Goal: Task Accomplishment & Management: Use online tool/utility

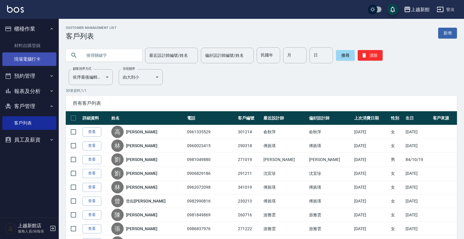
click at [51, 57] on link "現場電腦打卡" at bounding box center [29, 59] width 54 height 14
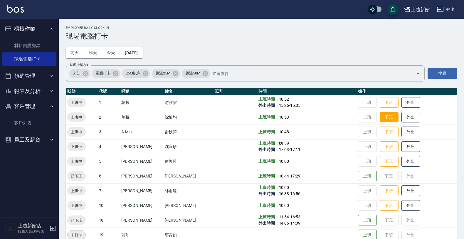
click at [383, 121] on button "下班" at bounding box center [389, 117] width 19 height 10
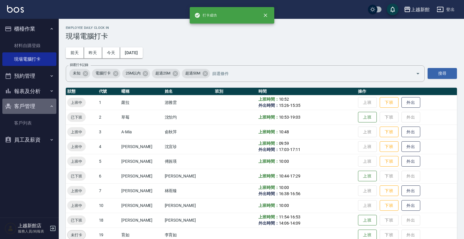
click at [45, 102] on button "客戶管理" at bounding box center [29, 105] width 54 height 15
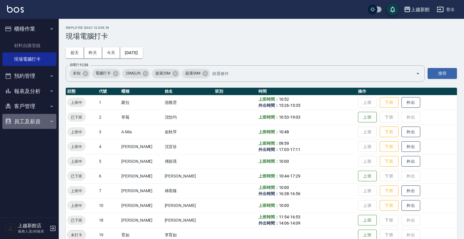
click at [39, 122] on button "員工及薪資" at bounding box center [29, 121] width 54 height 15
click at [41, 95] on button "報表及分析" at bounding box center [29, 90] width 54 height 15
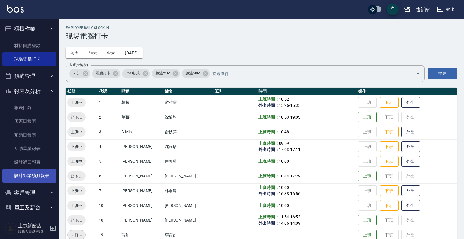
click at [36, 175] on link "設計師業績月報表" at bounding box center [29, 176] width 54 height 14
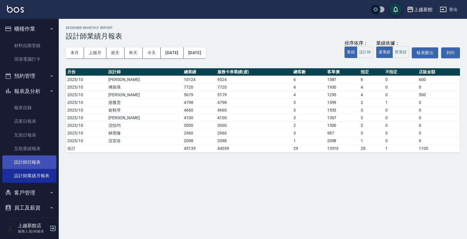
click at [33, 163] on link "設計師日報表" at bounding box center [29, 162] width 54 height 14
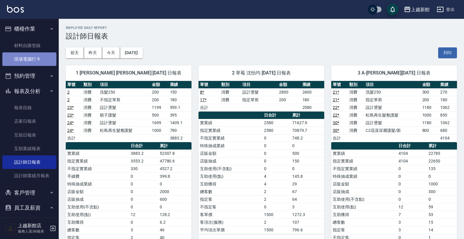
click at [35, 58] on link "現場電腦打卡" at bounding box center [29, 59] width 54 height 14
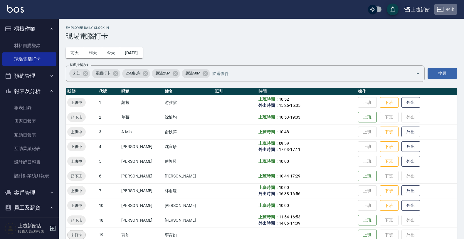
drag, startPoint x: 445, startPoint y: 10, endPoint x: 442, endPoint y: 6, distance: 5.6
click at [442, 6] on button "登出" at bounding box center [445, 9] width 23 height 11
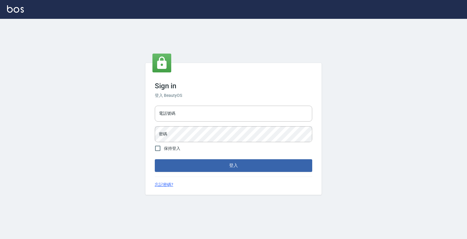
click at [269, 110] on input "電話號碼" at bounding box center [233, 113] width 157 height 16
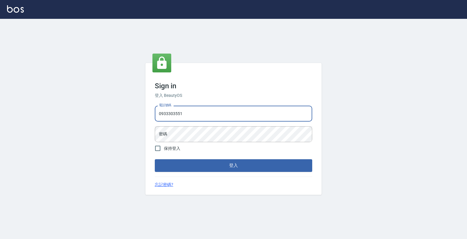
type input "0933303551"
click at [155, 159] on button "登入" at bounding box center [233, 165] width 157 height 12
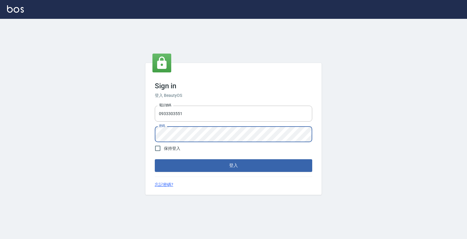
click at [155, 159] on button "登入" at bounding box center [233, 165] width 157 height 12
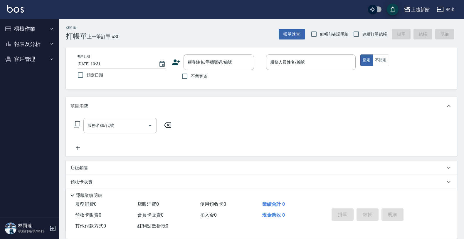
click at [174, 62] on icon at bounding box center [176, 62] width 9 height 9
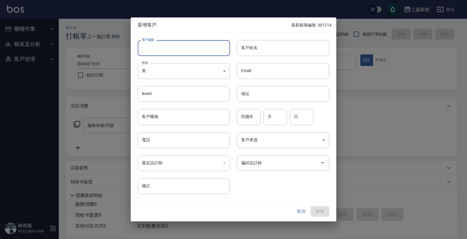
click at [189, 48] on input "客戶編號" at bounding box center [184, 48] width 92 height 16
type input "281115"
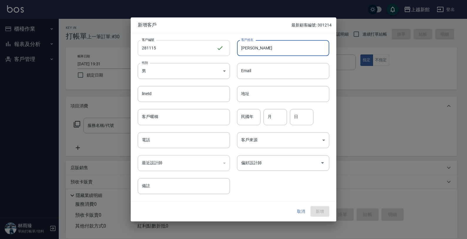
type input "[PERSON_NAME]"
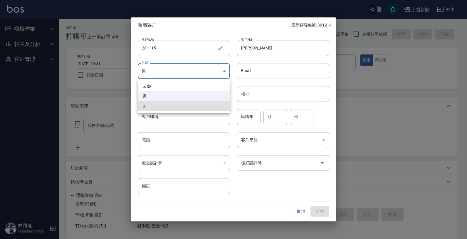
type input "FEMALE"
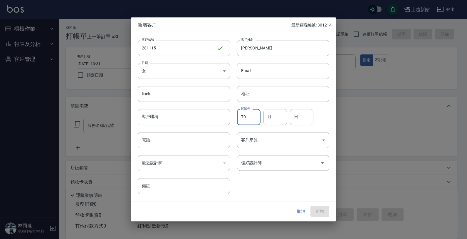
type input "70"
type input "11"
type input "15"
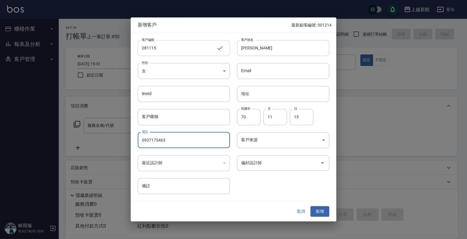
type input "0937173463"
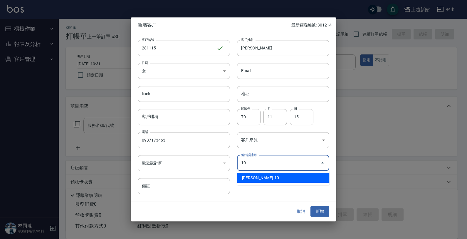
type input "[PERSON_NAME]"
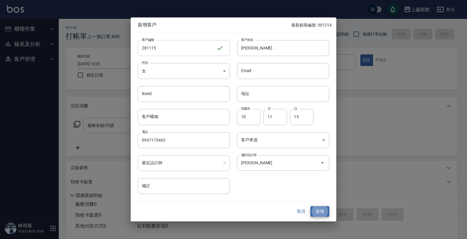
click at [310, 206] on button "新增" at bounding box center [319, 211] width 19 height 11
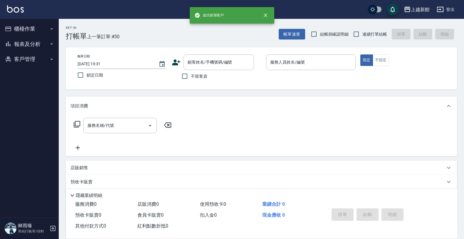
click at [176, 65] on icon at bounding box center [176, 62] width 8 height 6
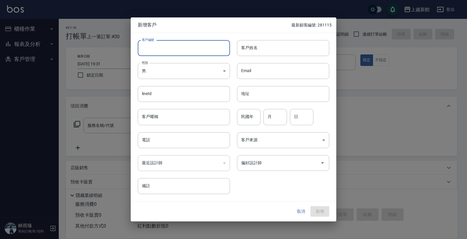
click at [193, 51] on input "客戶編號" at bounding box center [184, 48] width 92 height 16
type input "421010"
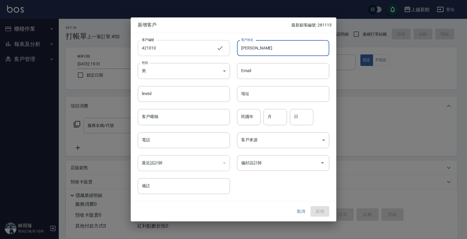
type input "李穎狀"
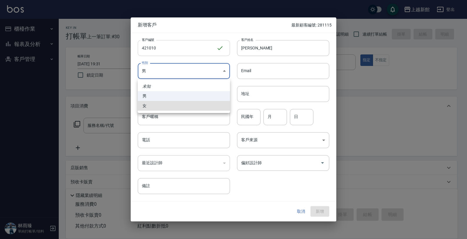
type input "FEMALE"
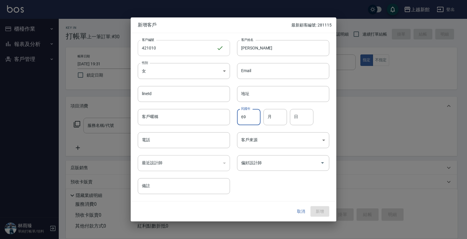
type input "69"
type input "10"
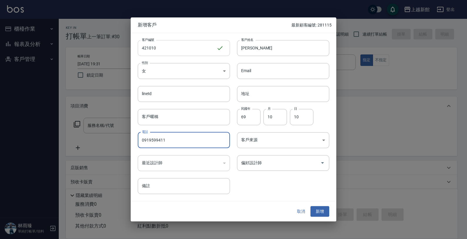
type input "0919599411"
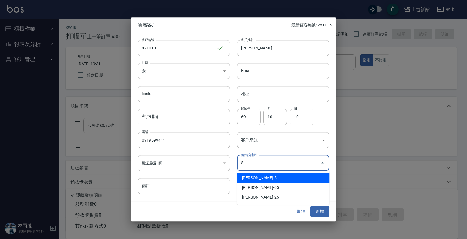
type input "傅旌瑛"
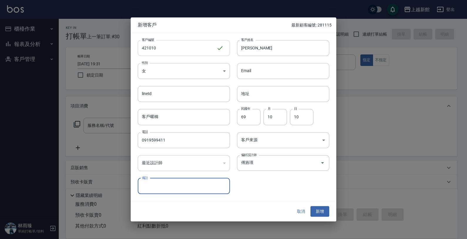
click at [310, 206] on button "新增" at bounding box center [319, 211] width 19 height 11
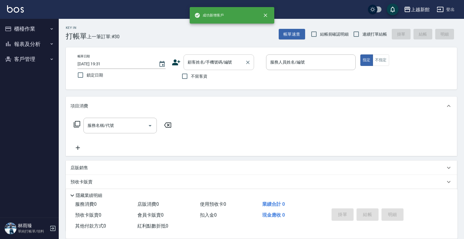
click at [212, 68] on div "顧客姓名/手機號碼/編號" at bounding box center [219, 62] width 71 height 16
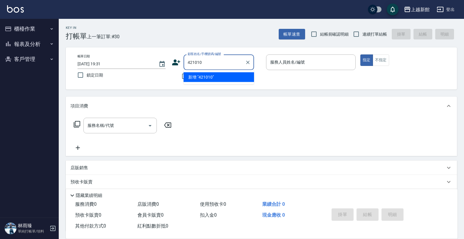
type input "421010"
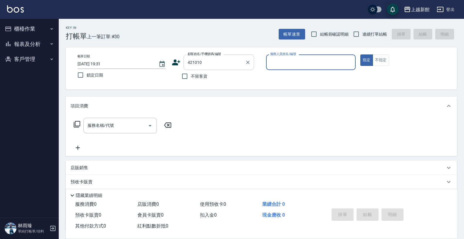
click at [360, 54] on button "指定" at bounding box center [366, 59] width 13 height 11
type button "true"
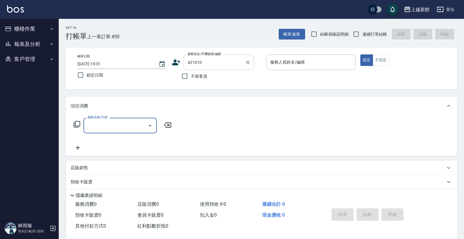
type input "李穎狀/0919599411/421010"
type input "旌瑛-5"
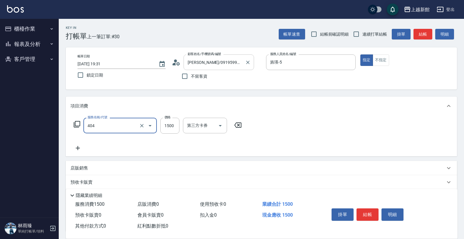
type input "設計染髮(404)"
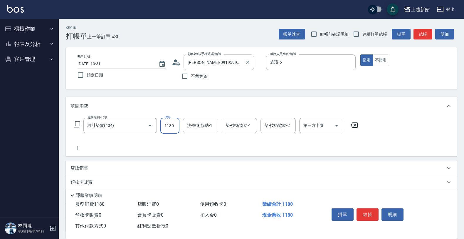
type input "1180"
type input "小敏-24"
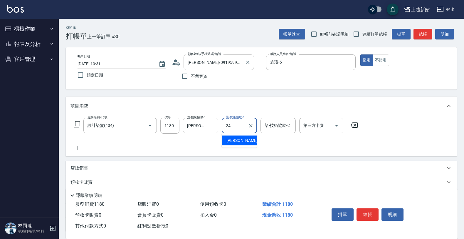
type input "小敏-24"
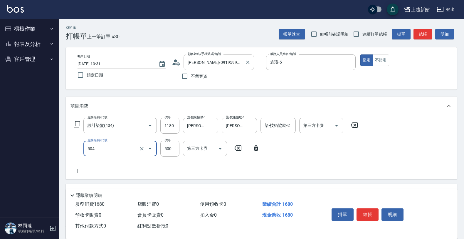
type input "順子護髮(504)"
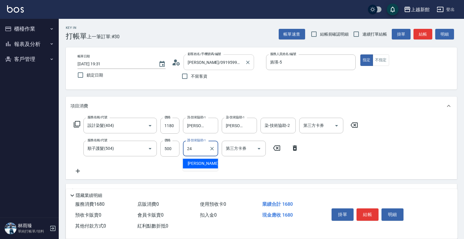
type input "小敏-24"
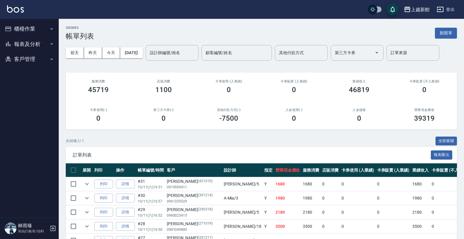
click at [26, 32] on button "櫃檯作業" at bounding box center [29, 28] width 54 height 15
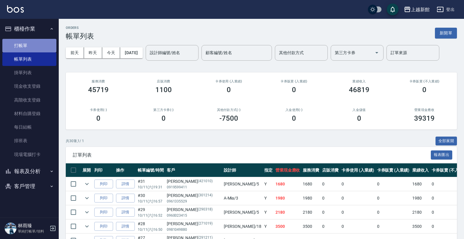
click at [31, 43] on link "打帳單" at bounding box center [29, 46] width 54 height 14
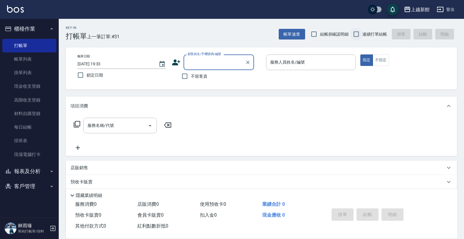
click at [355, 28] on input "連續打單結帳" at bounding box center [356, 34] width 12 height 12
checkbox input "true"
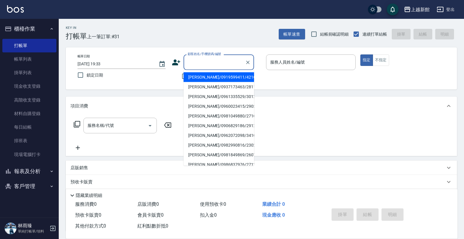
click at [220, 59] on input "顧客姓名/手機號碼/編號" at bounding box center [214, 62] width 56 height 10
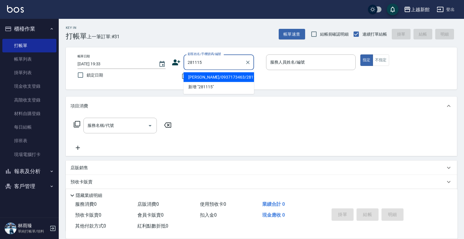
type input "王麗婷/0937173463/281115"
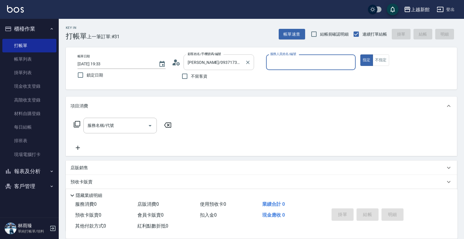
click at [360, 54] on button "指定" at bounding box center [366, 59] width 13 height 11
type button "true"
type input "瑪沙-10"
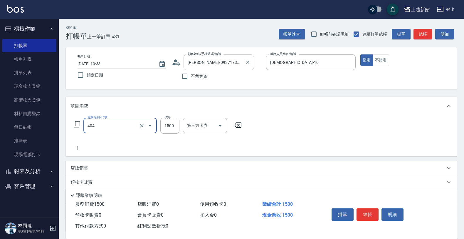
type input "設計染髮(404)"
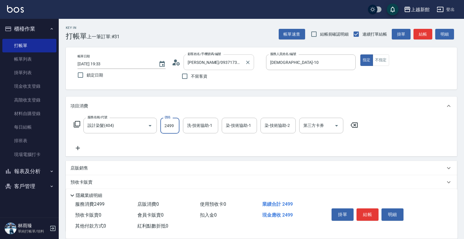
type input "2499"
type input "容綺-21"
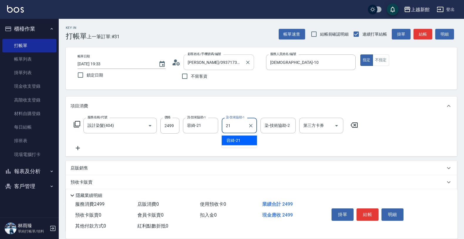
type input "容綺-21"
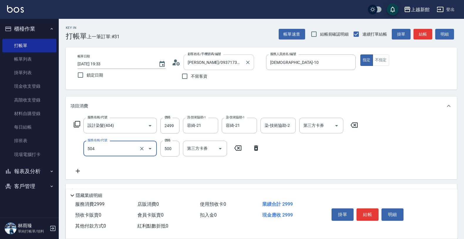
type input "順子護髮(504)"
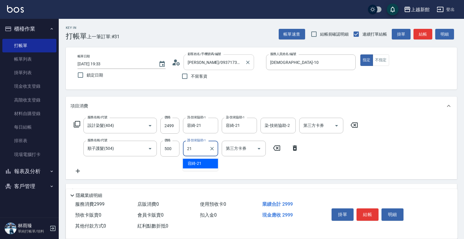
type input "容綺-21"
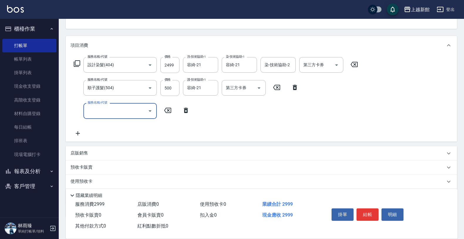
scroll to position [73, 0]
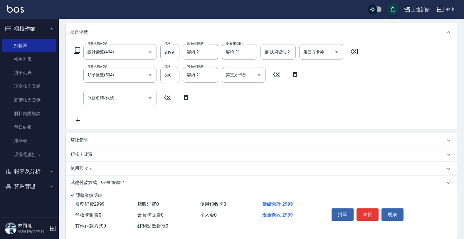
click at [174, 135] on div "店販銷售" at bounding box center [261, 140] width 391 height 14
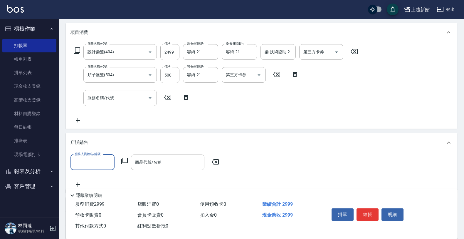
scroll to position [0, 0]
type input "瑪沙-10"
click at [122, 160] on icon at bounding box center [124, 160] width 6 height 6
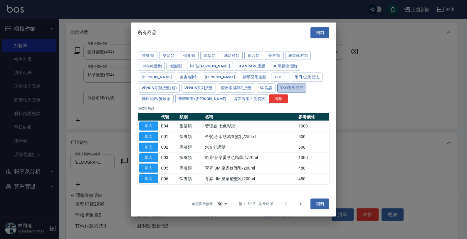
click at [277, 88] on button "TKO系列商品" at bounding box center [291, 87] width 29 height 9
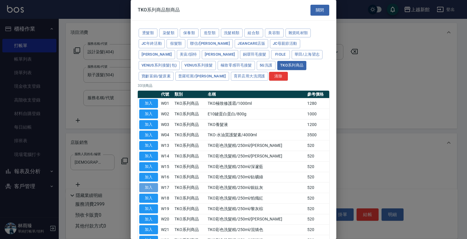
click at [152, 188] on button "加入" at bounding box center [148, 187] width 19 height 9
type input "TKO彩色洗髮精/250ml/銀鈦灰"
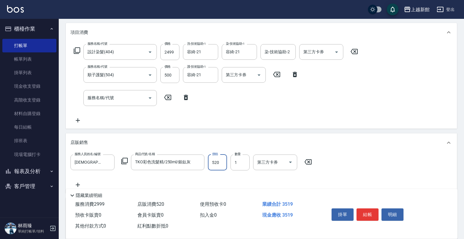
click at [224, 165] on input "520" at bounding box center [217, 162] width 19 height 16
type input "500"
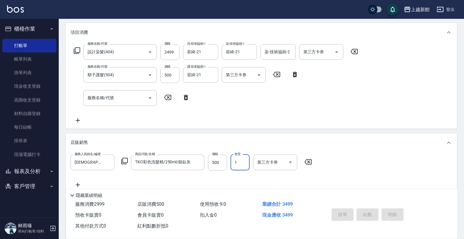
type input "2025/10/11 19:34"
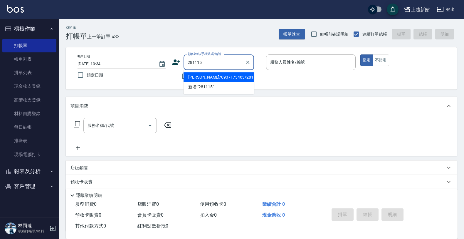
type input "王麗婷/0937173463/281115"
click at [360, 54] on button "指定" at bounding box center [366, 59] width 13 height 11
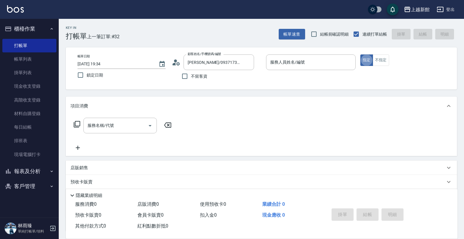
type input "瑪沙-10"
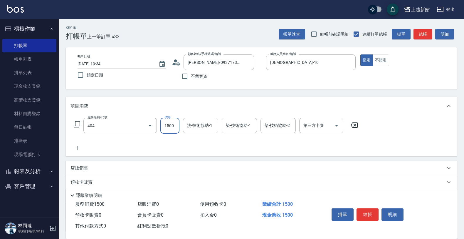
type input "設計染髮(404)"
type input "1980"
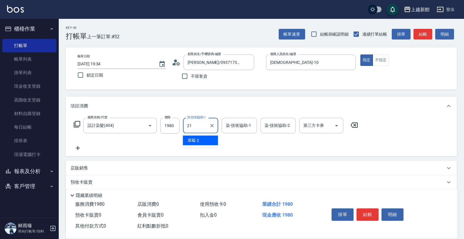
type input "容綺-21"
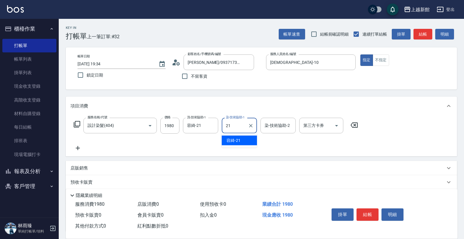
type input "容綺-21"
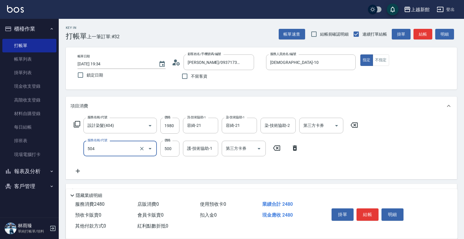
type input "順子護髮(504)"
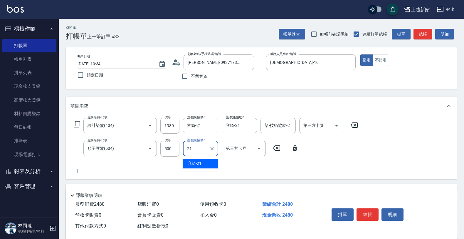
type input "容綺-21"
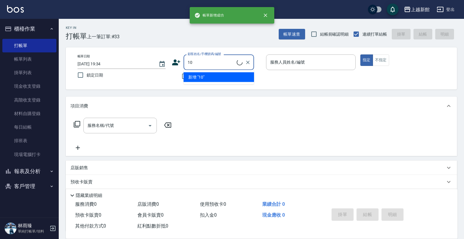
type input "瑪莎/0974376310/10"
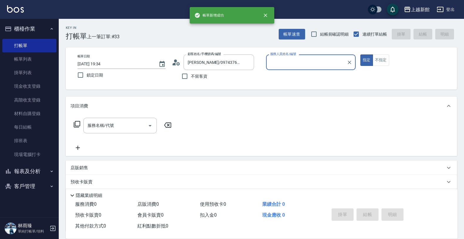
type input "瑪沙-10"
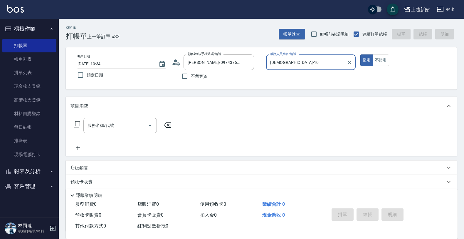
click at [360, 54] on button "指定" at bounding box center [366, 59] width 13 height 11
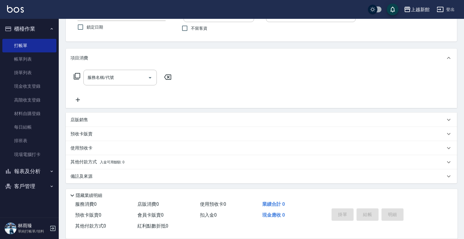
scroll to position [48, 0]
click at [85, 119] on p "店販銷售" at bounding box center [80, 119] width 18 height 6
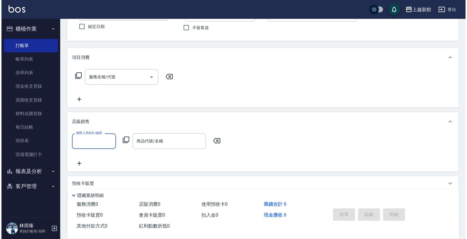
scroll to position [0, 0]
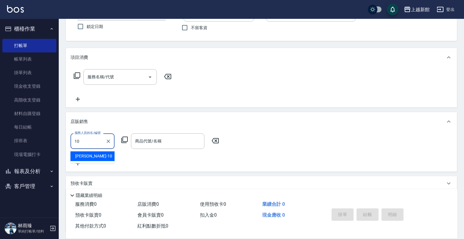
type input "瑪沙-10"
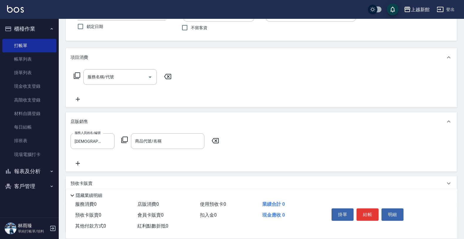
click at [122, 140] on icon at bounding box center [124, 139] width 7 height 7
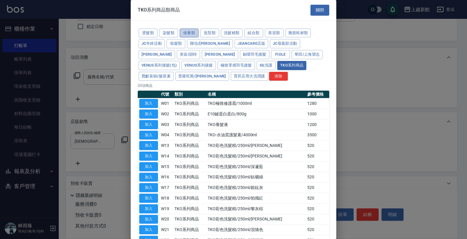
click at [194, 33] on button "保養類" at bounding box center [189, 32] width 19 height 9
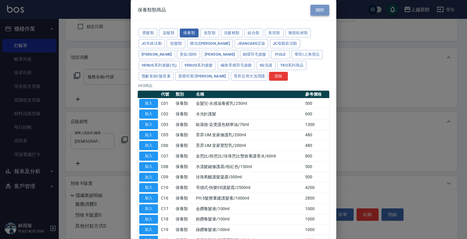
click at [323, 9] on button "關閉" at bounding box center [319, 10] width 19 height 11
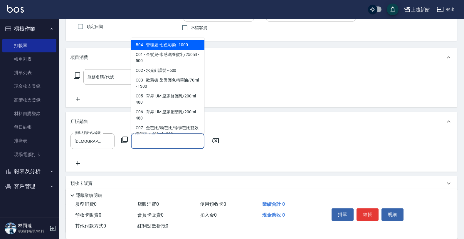
drag, startPoint x: 152, startPoint y: 137, endPoint x: 155, endPoint y: 136, distance: 3.0
click at [154, 136] on div "商品代號/名稱 商品代號/名稱" at bounding box center [167, 141] width 73 height 16
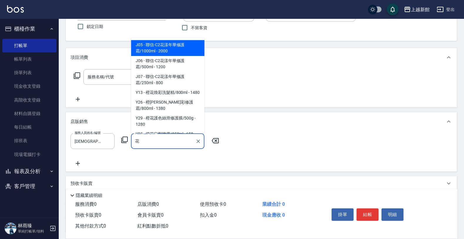
click at [188, 49] on span "J05 - 聯信-C2花漾年華修護霜/1000ml - 2000" at bounding box center [167, 48] width 73 height 16
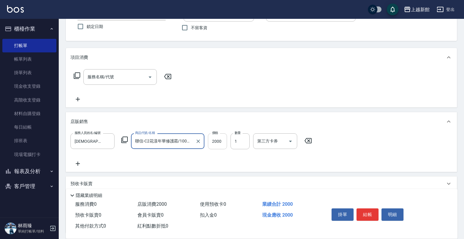
type input "聯信-C2花漾年華修護霜/1000ml"
click at [218, 137] on input "2000" at bounding box center [217, 141] width 19 height 16
type input "1600"
type input "3"
click at [371, 215] on button "結帳" at bounding box center [368, 214] width 22 height 12
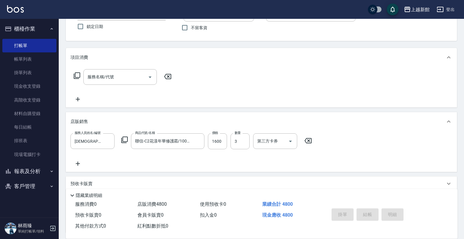
type input "2025/10/11 19:35"
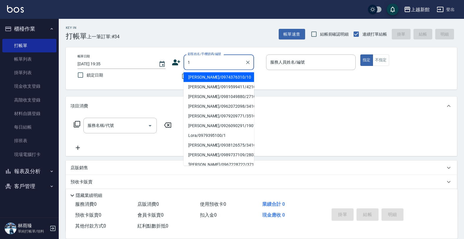
type input "瑪莎/0974376310/10"
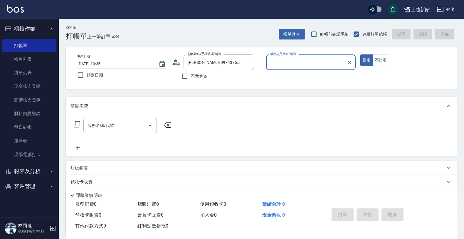
type input "瑪沙-10"
click at [360, 54] on button "指定" at bounding box center [366, 59] width 13 height 11
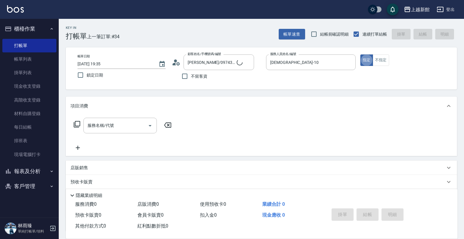
type input "Lora/0979395100/1"
type input "蘿拉-1"
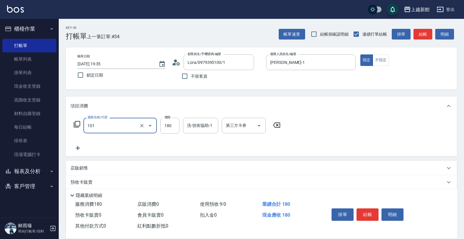
type input "洗髮250(101)"
type input "300"
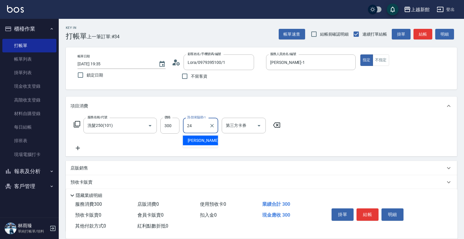
type input "小敏-24"
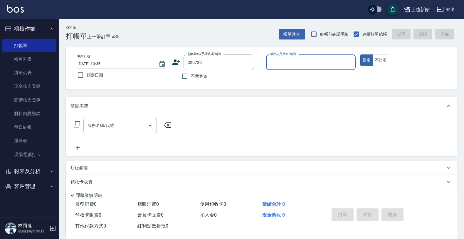
click at [360, 54] on button "指定" at bounding box center [366, 59] width 13 height 11
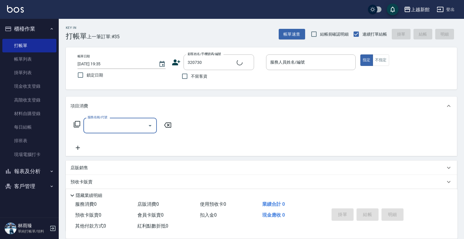
type input "練思妤/0976540409/320730"
type input "旌瑛-5"
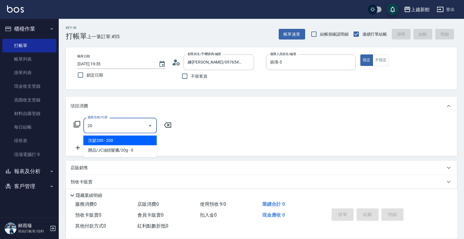
type input "2"
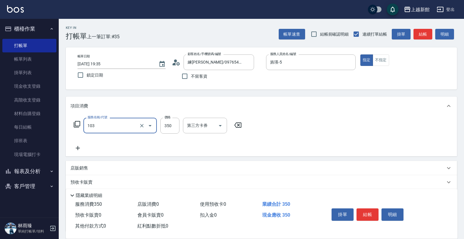
type input "增彩補色洗(103)"
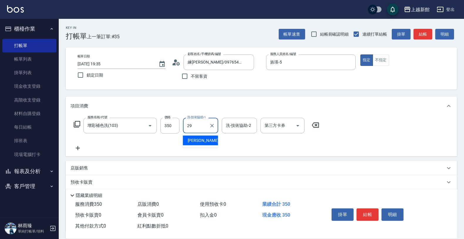
type input "馨妮-29"
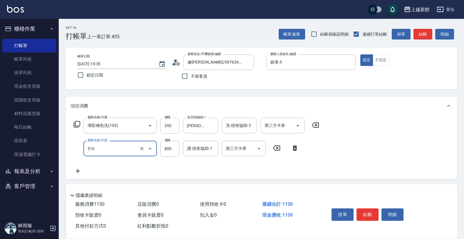
type input "C2花漾深層護髮/新(516)"
type input "1200"
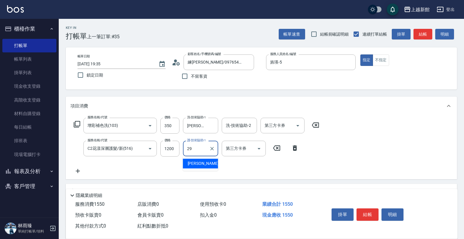
type input "馨妮-29"
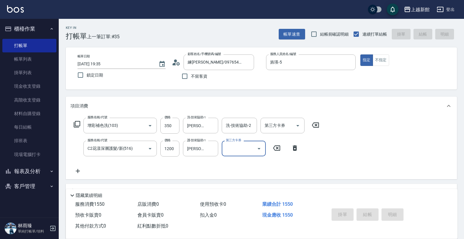
type input "2025/10/11 19:36"
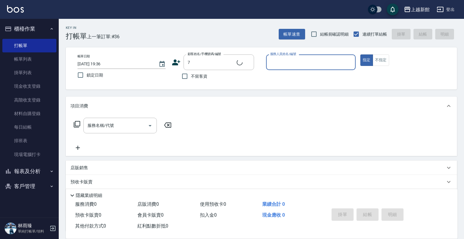
click at [360, 54] on button "指定" at bounding box center [366, 59] width 13 height 11
type input "莫尼卡/77/7"
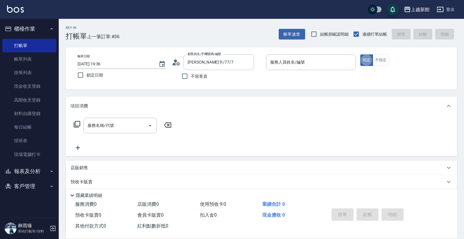
type input "莫尼卡-7"
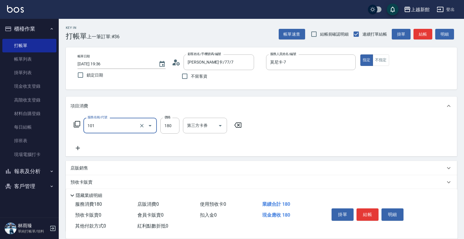
type input "洗髮250(101)"
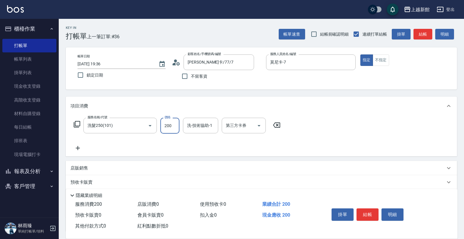
type input "200"
type input "小邱-25"
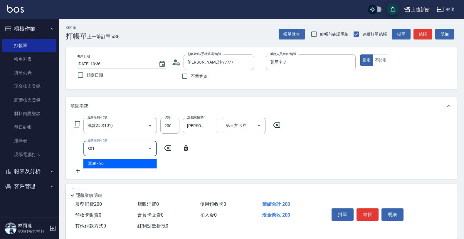
type input "潤絲(801)"
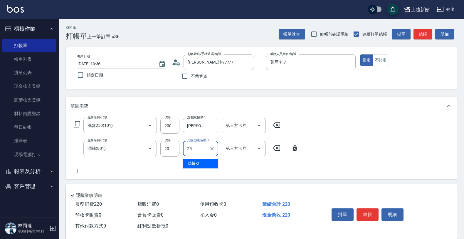
type input "小邱-25"
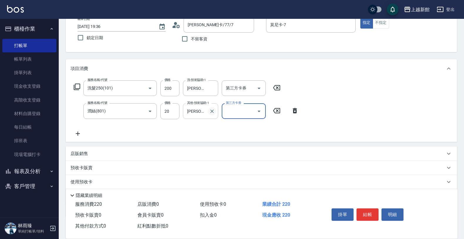
scroll to position [71, 0]
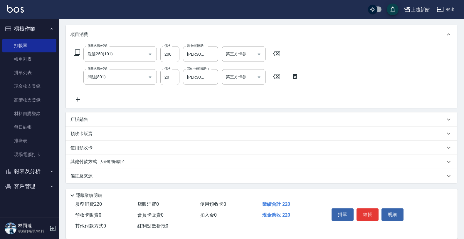
click at [199, 115] on div "店販銷售" at bounding box center [261, 119] width 391 height 14
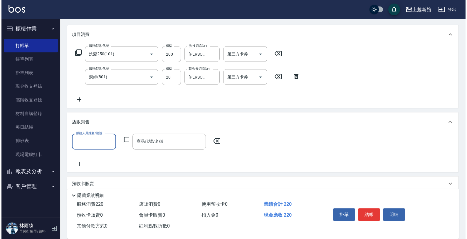
scroll to position [0, 0]
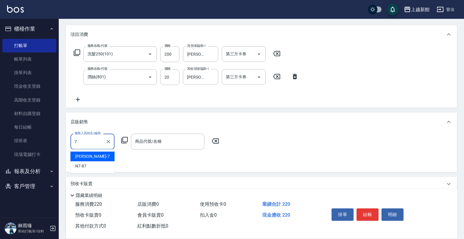
type input "莫尼卡-7"
click at [123, 140] on icon at bounding box center [124, 139] width 7 height 7
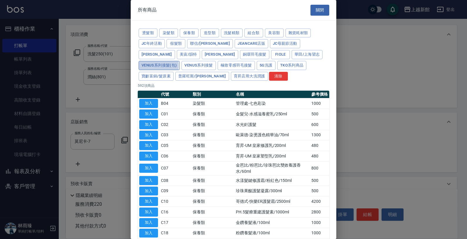
click at [180, 61] on button "Venus系列接髮(包)" at bounding box center [159, 65] width 41 height 9
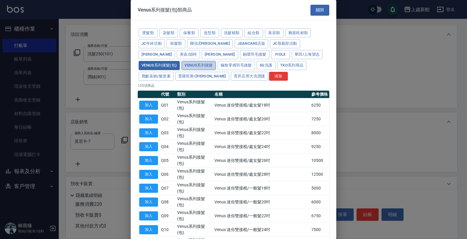
click at [216, 61] on button "Venus系列接髮" at bounding box center [199, 65] width 34 height 9
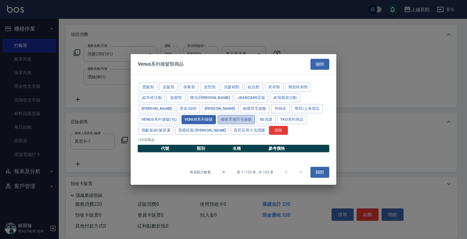
click at [218, 118] on button "極致零感羽毛接髮" at bounding box center [236, 119] width 37 height 9
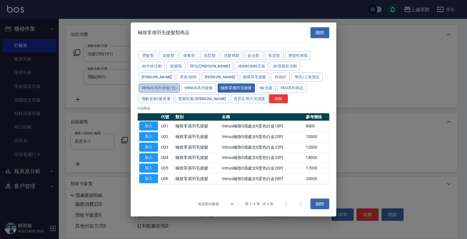
click at [180, 83] on button "Venus系列接髮(包)" at bounding box center [159, 87] width 41 height 9
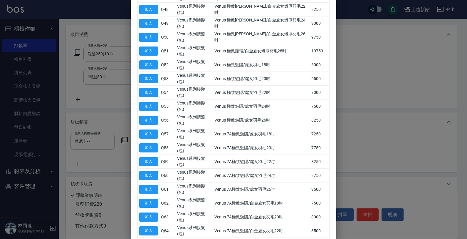
scroll to position [1107, 0]
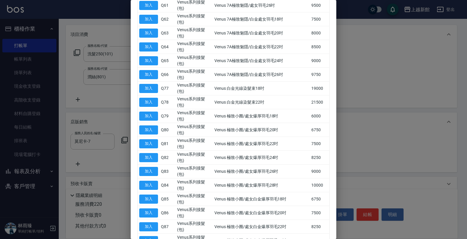
drag, startPoint x: 298, startPoint y: 225, endPoint x: 284, endPoint y: 207, distance: 22.9
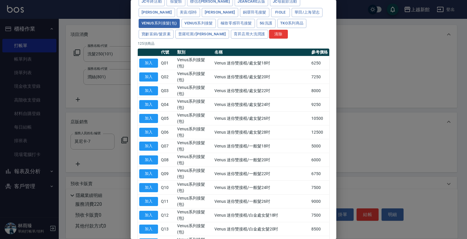
scroll to position [0, 0]
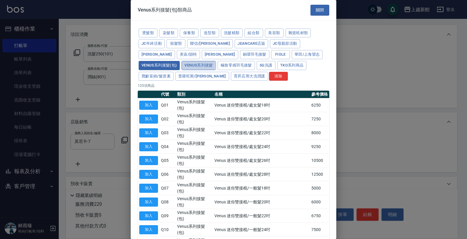
click at [216, 61] on button "Venus系列接髮" at bounding box center [199, 65] width 34 height 9
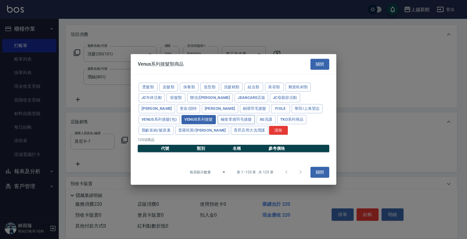
click at [218, 120] on button "極致零感羽毛接髮" at bounding box center [236, 119] width 37 height 9
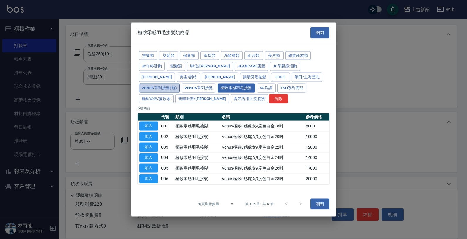
click at [180, 83] on button "Venus系列接髮(包)" at bounding box center [159, 87] width 41 height 9
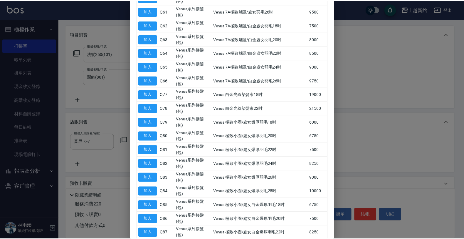
scroll to position [1107, 0]
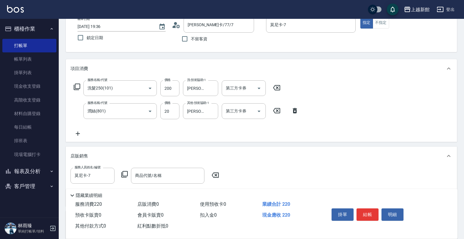
scroll to position [0, 0]
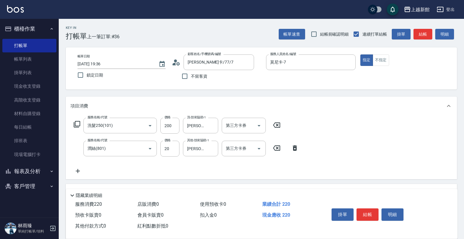
click at [280, 127] on icon at bounding box center [276, 124] width 7 height 5
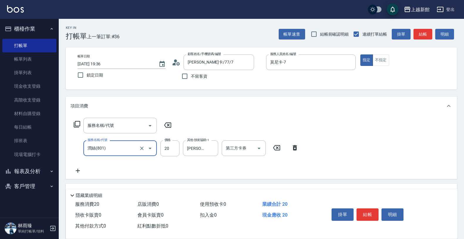
click at [278, 143] on div "服務名稱/代號 潤絲(801) 服務名稱/代號 價格 20 價格 其他-技術協助-1 小邱-25 其他-技術協助-1 第三方卡券 第三方卡券" at bounding box center [187, 148] width 232 height 16
click at [275, 150] on icon at bounding box center [276, 147] width 15 height 7
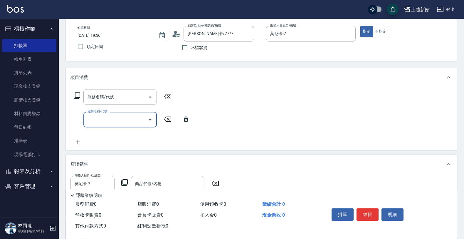
scroll to position [73, 0]
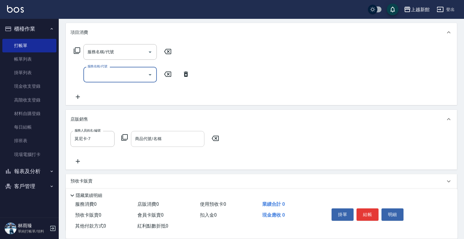
click at [178, 145] on div "商品代號/名稱" at bounding box center [167, 139] width 73 height 16
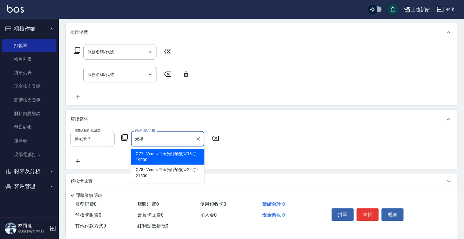
type input "光線"
click at [215, 136] on icon at bounding box center [215, 137] width 7 height 5
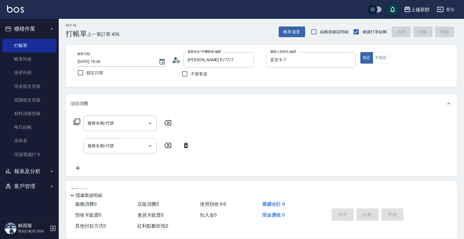
scroll to position [0, 0]
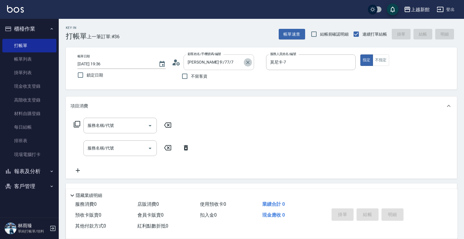
click at [249, 59] on icon "Clear" at bounding box center [248, 62] width 6 height 6
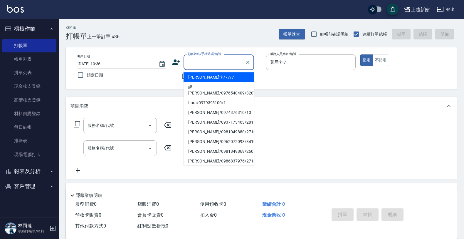
click at [234, 58] on input "顧客姓名/手機號碼/編號" at bounding box center [214, 62] width 56 height 10
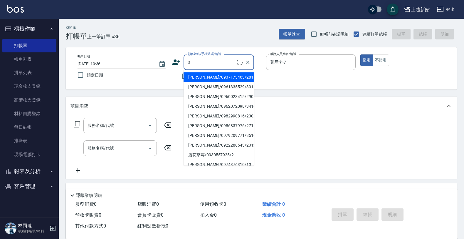
type input "王麗婷/0937173463/281115"
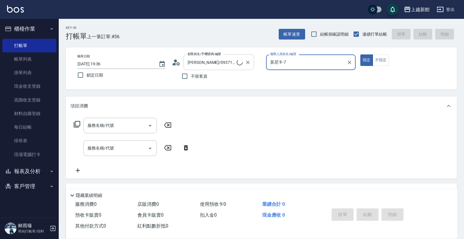
click at [360, 54] on button "指定" at bounding box center [366, 59] width 13 height 11
type input "瑪沙-10"
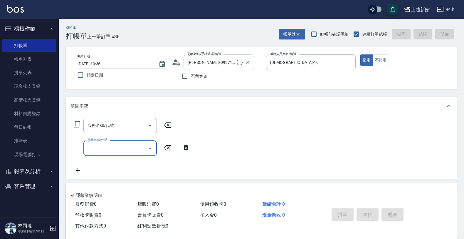
type input "阿咪/3_阿咪/3"
type input "A-Mia -3"
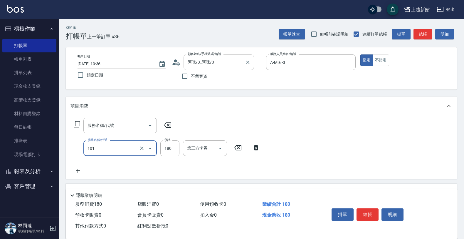
type input "洗髮250(101)"
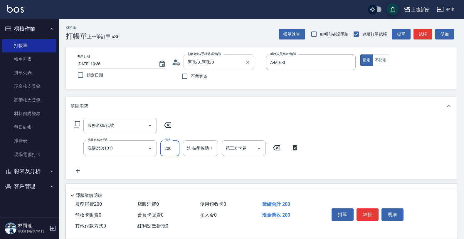
type input "200"
type input "小邱-25"
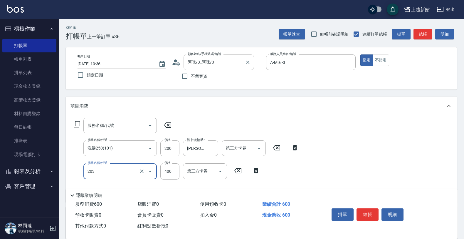
type input "指定單剪(203)"
type input "200"
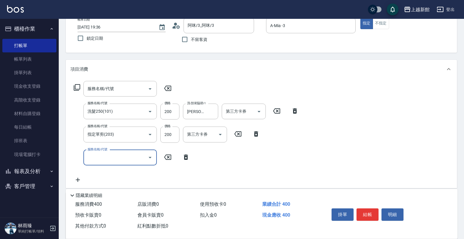
click at [124, 157] on input "服務名稱/代號" at bounding box center [115, 157] width 59 height 10
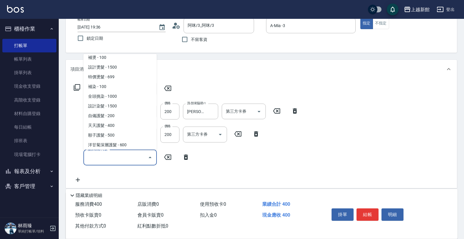
scroll to position [110, 0]
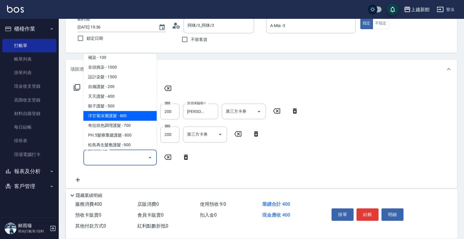
click at [140, 114] on span "洋甘菊深層護髮 - 600" at bounding box center [119, 116] width 73 height 10
type input "洋甘菊深層護髮(505)"
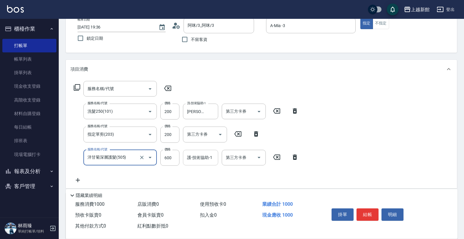
drag, startPoint x: 207, startPoint y: 156, endPoint x: 204, endPoint y: 153, distance: 4.2
click at [206, 156] on input "護-技術協助-1" at bounding box center [201, 157] width 30 height 10
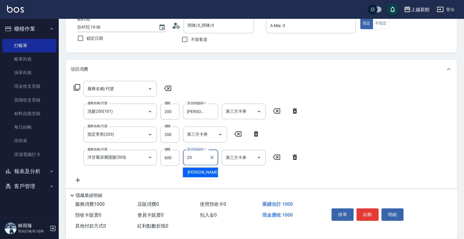
type input "小邱-25"
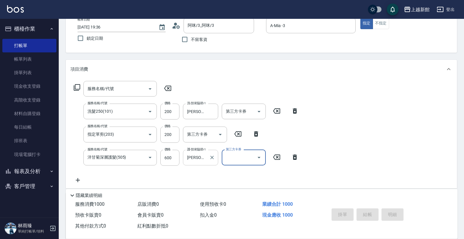
type input "2025/10/11 19:40"
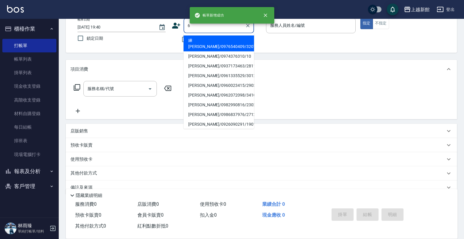
type input "練思妤/0976540409/320730"
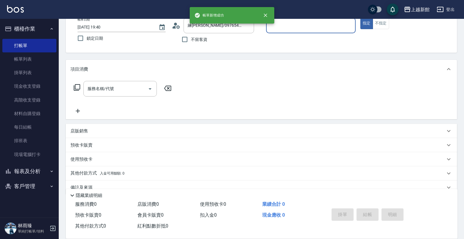
click at [360, 18] on button "指定" at bounding box center [366, 23] width 13 height 11
type input "旌瑛-5"
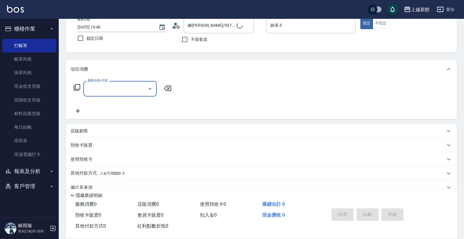
type input "黃婕寧/6_黃婕寧/6"
type input "黃婕寧-6"
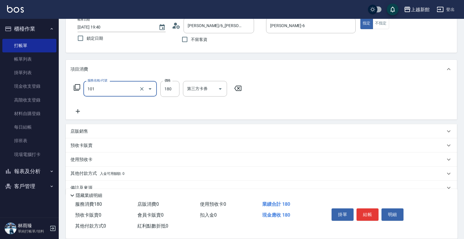
type input "洗髮250(101)"
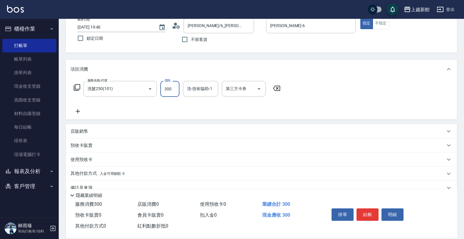
type input "300"
type input "小邱-25"
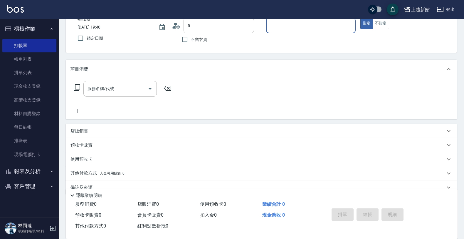
type input "練思妤/0976540409/320730"
click at [360, 18] on button "指定" at bounding box center [366, 23] width 13 height 11
type input "旌瑛-5"
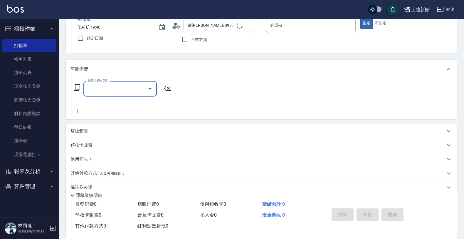
type input "龍蝦/0903917638/5"
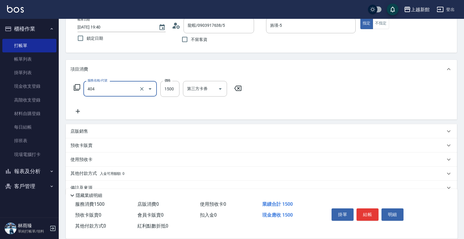
type input "設計染髮(404)"
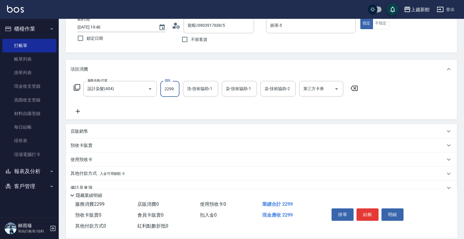
type input "2299"
type input "小敏-24"
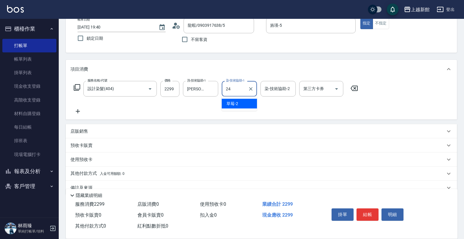
type input "小敏-24"
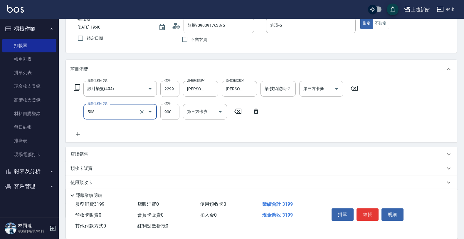
type input "松島再生髮敷護髮(508)"
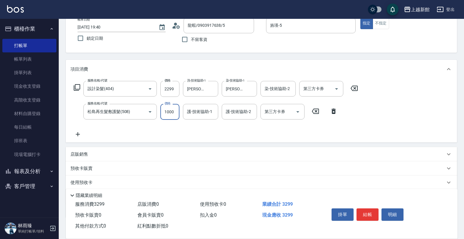
type input "1000"
type input "小敏-24"
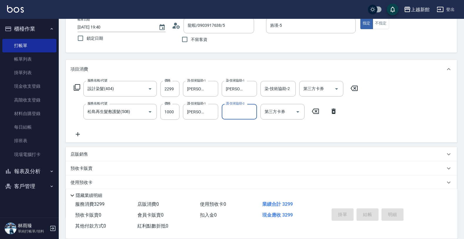
type input "2025/10/11 19:41"
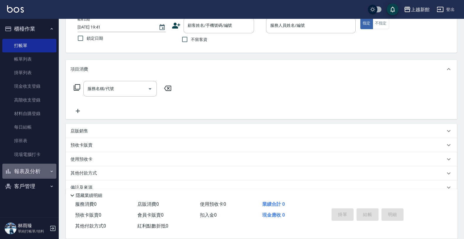
click at [18, 169] on button "報表及分析" at bounding box center [29, 170] width 54 height 15
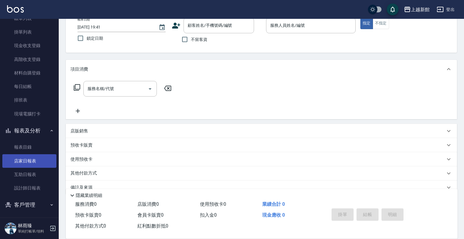
scroll to position [43, 0]
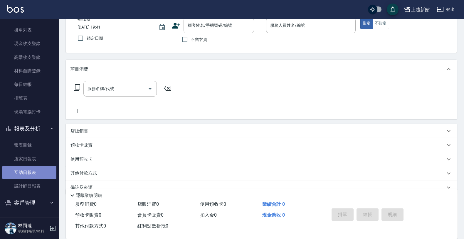
click at [32, 169] on link "互助日報表" at bounding box center [29, 172] width 54 height 14
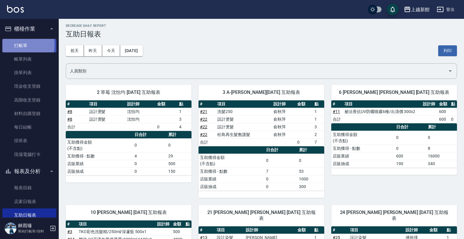
click at [18, 45] on link "打帳單" at bounding box center [29, 46] width 54 height 14
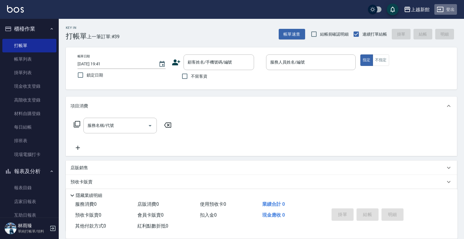
click at [450, 11] on button "登出" at bounding box center [445, 9] width 23 height 11
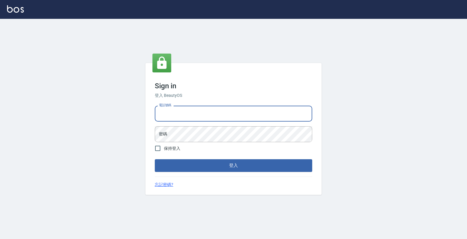
drag, startPoint x: 292, startPoint y: 106, endPoint x: 296, endPoint y: 105, distance: 4.2
click at [293, 106] on input "電話號碼" at bounding box center [233, 113] width 157 height 16
click at [168, 116] on input "電話號碼" at bounding box center [233, 113] width 157 height 16
type input "0974376310"
click at [155, 159] on button "登入" at bounding box center [233, 165] width 157 height 12
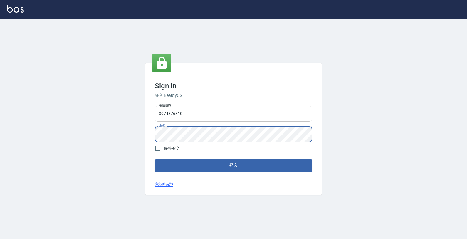
click at [155, 159] on button "登入" at bounding box center [233, 165] width 157 height 12
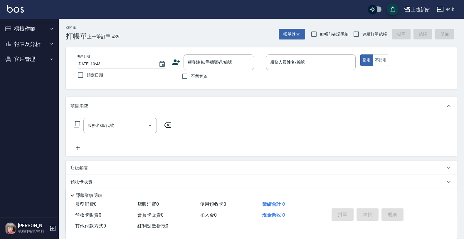
click at [364, 32] on span "連續打單結帳" at bounding box center [374, 34] width 25 height 6
click at [362, 32] on input "連續打單結帳" at bounding box center [356, 34] width 12 height 12
checkbox input "true"
click at [237, 58] on input "顧客姓名/手機號碼/編號" at bounding box center [214, 62] width 56 height 10
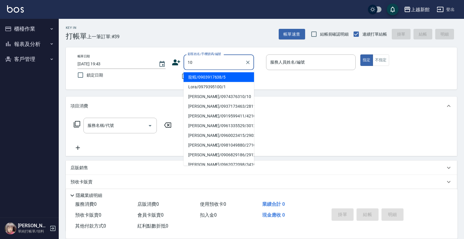
type input "Lora/0979395100/1"
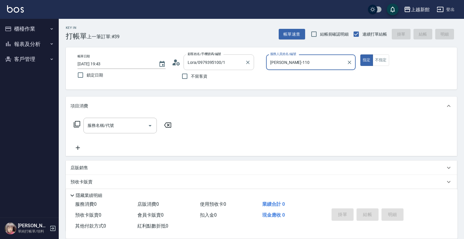
click at [360, 54] on button "指定" at bounding box center [366, 59] width 13 height 11
type input "蘿拉-1"
type button "true"
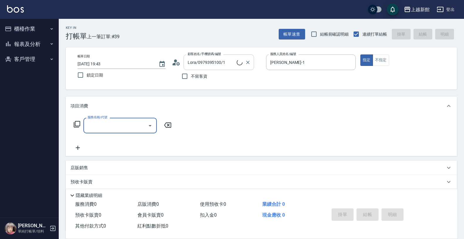
type input "瑪莎/0974376310/10"
type input "瑪沙-10"
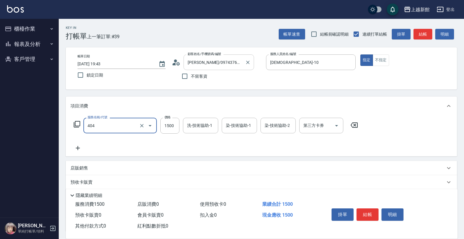
type input "設計染髮(404)"
type input "1499"
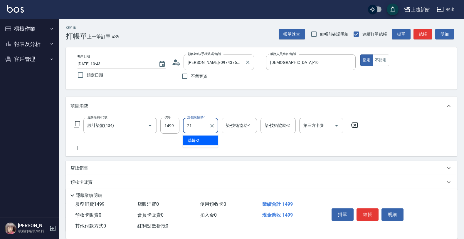
type input "容綺-21"
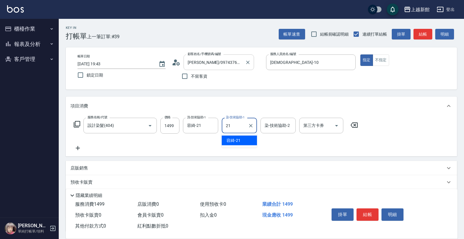
type input "容綺-21"
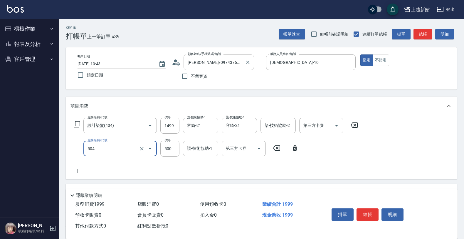
type input "順子護髮(504)"
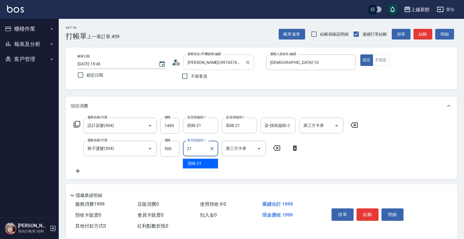
type input "容綺-21"
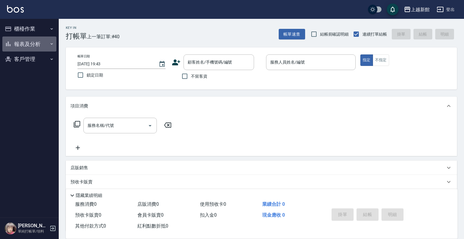
click at [21, 40] on button "報表及分析" at bounding box center [29, 43] width 54 height 15
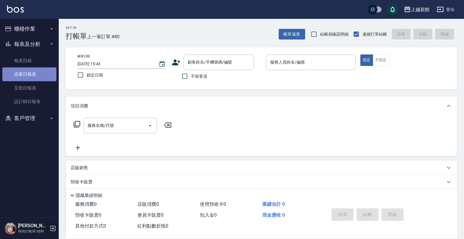
click at [27, 74] on link "店家日報表" at bounding box center [29, 74] width 54 height 14
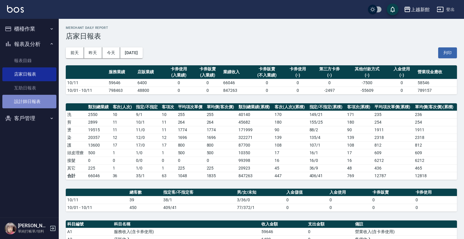
click at [23, 99] on link "設計師日報表" at bounding box center [29, 102] width 54 height 14
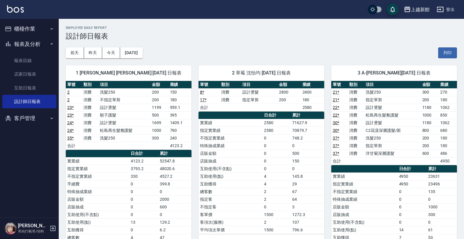
click at [28, 31] on button "櫃檯作業" at bounding box center [29, 28] width 54 height 15
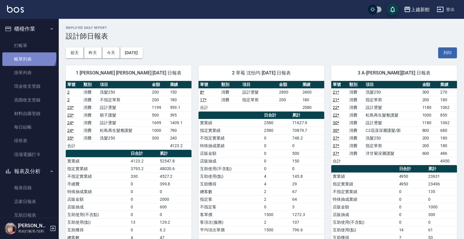
click at [27, 52] on link "帳單列表" at bounding box center [29, 59] width 54 height 14
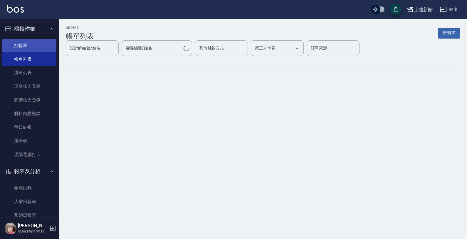
click at [28, 48] on link "打帳單" at bounding box center [29, 46] width 54 height 14
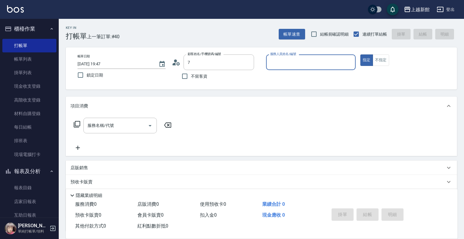
type input "瑪莎/0974376310/10"
click at [360, 54] on button "指定" at bounding box center [366, 59] width 13 height 11
type input "瑪沙-10"
type button "true"
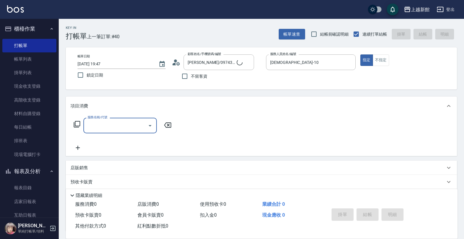
type input "莫尼卡/77/7"
type input "莫尼卡-7"
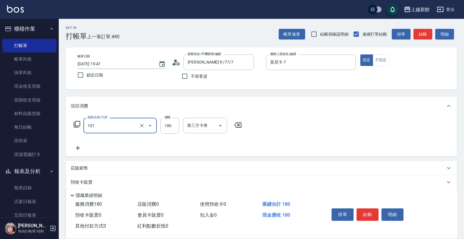
type input "洗髮250(101)"
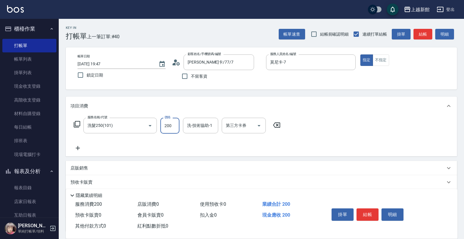
type input "200"
type input "小邱-25"
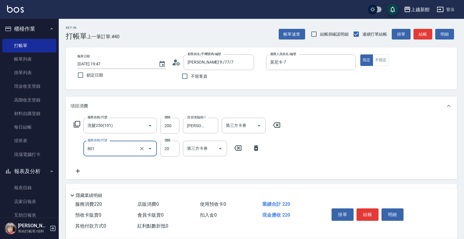
type input "潤絲(801)"
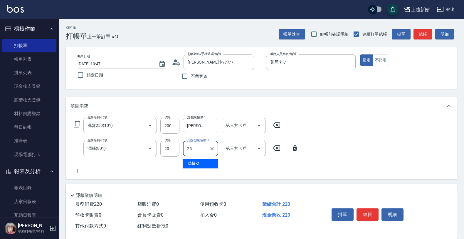
type input "小邱-25"
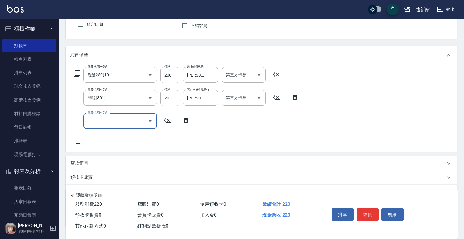
scroll to position [94, 0]
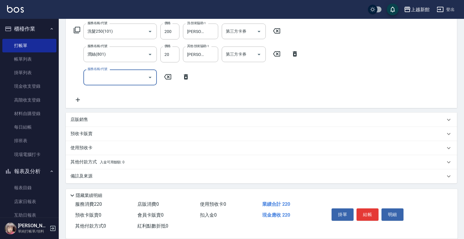
click at [120, 119] on div "店販銷售" at bounding box center [258, 119] width 375 height 6
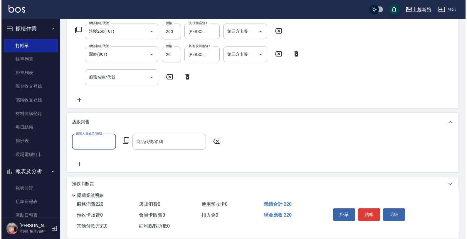
scroll to position [0, 0]
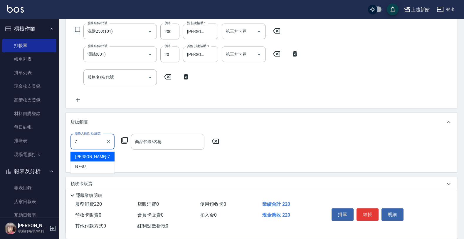
type input "莫尼卡-7"
click at [127, 139] on icon at bounding box center [124, 140] width 7 height 7
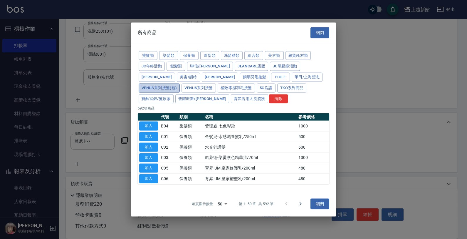
drag, startPoint x: 264, startPoint y: 78, endPoint x: 272, endPoint y: 76, distance: 8.2
click at [180, 83] on button "Venus系列接髮(包)" at bounding box center [159, 87] width 41 height 9
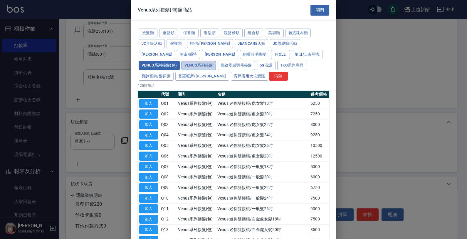
click at [216, 61] on button "Venus系列接髮" at bounding box center [199, 65] width 34 height 9
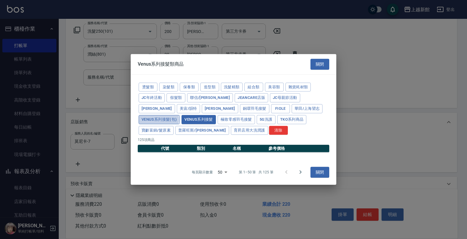
click at [180, 115] on button "Venus系列接髮(包)" at bounding box center [159, 119] width 41 height 9
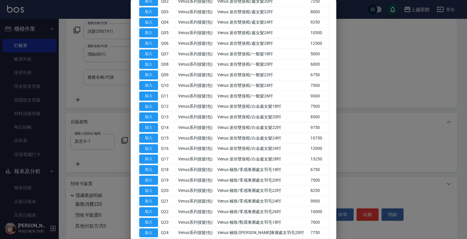
scroll to position [110, 0]
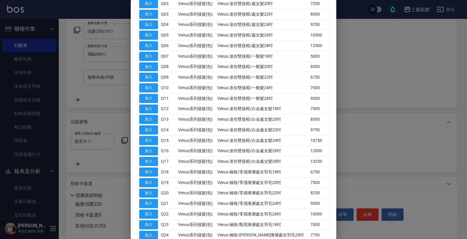
click at [365, 120] on div at bounding box center [233, 119] width 467 height 239
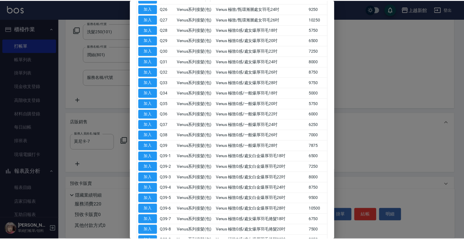
scroll to position [421, 0]
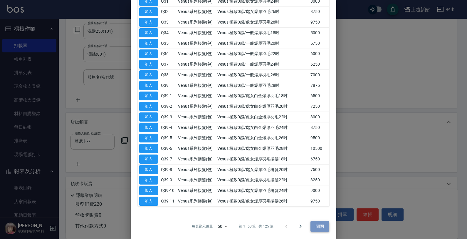
drag, startPoint x: 318, startPoint y: 228, endPoint x: 265, endPoint y: 194, distance: 62.4
click at [318, 228] on button "關閉" at bounding box center [319, 226] width 19 height 11
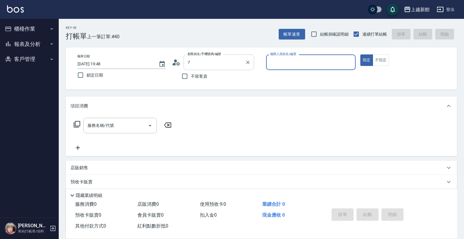
type input "[PERSON_NAME]/0974376310/10"
click at [360, 54] on button "指定" at bounding box center [366, 59] width 13 height 11
type button "true"
type input "[DEMOGRAPHIC_DATA]-10"
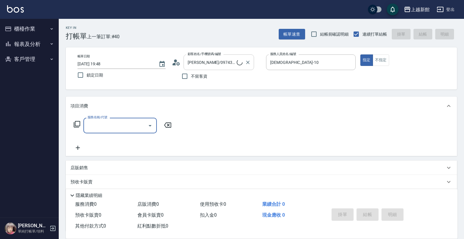
type input "[PERSON_NAME]卡/77/7"
type input "莫尼卡-7"
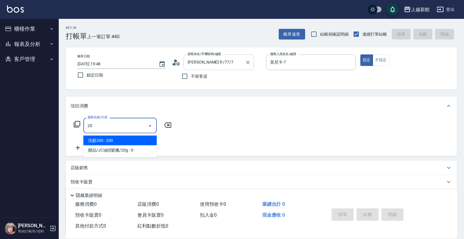
type input "2"
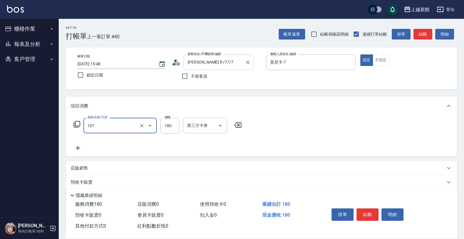
type input "洗髮250(101)"
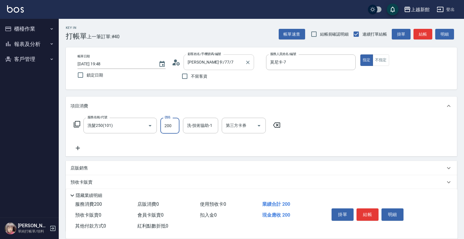
type input "200"
type input "[PERSON_NAME]-25"
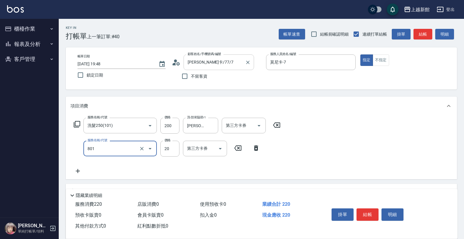
type input "潤絲(801)"
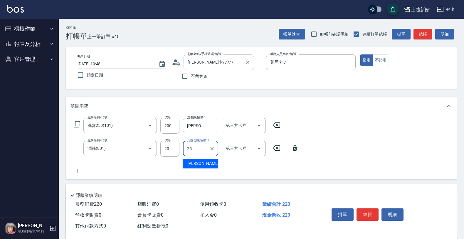
type input "[PERSON_NAME]-25"
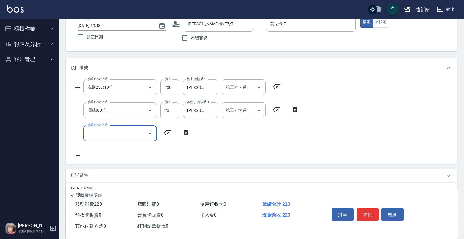
scroll to position [94, 0]
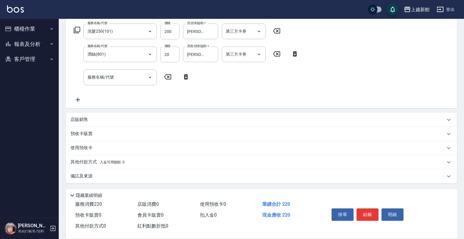
click at [114, 122] on div "店販銷售" at bounding box center [258, 119] width 375 height 6
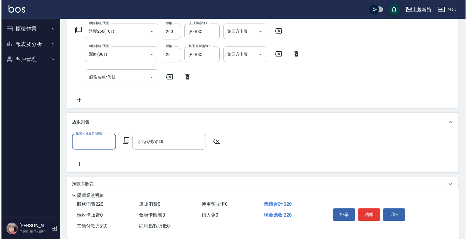
scroll to position [0, 0]
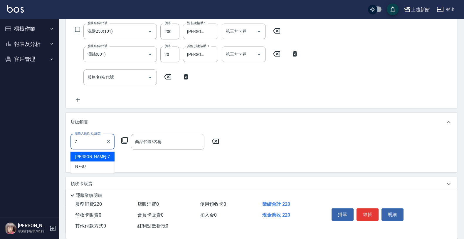
type input "莫尼卡-7"
click at [122, 141] on icon at bounding box center [124, 140] width 7 height 7
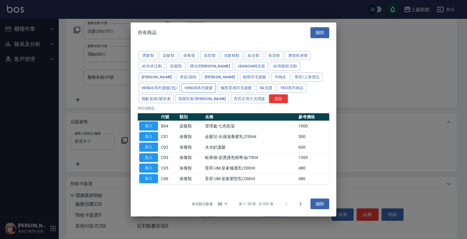
click at [216, 83] on button "Venus系列接髮" at bounding box center [199, 87] width 34 height 9
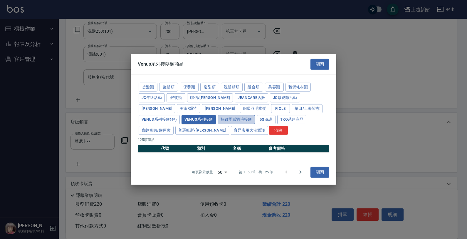
click at [218, 117] on button "極致零感羽毛接髮" at bounding box center [236, 119] width 37 height 9
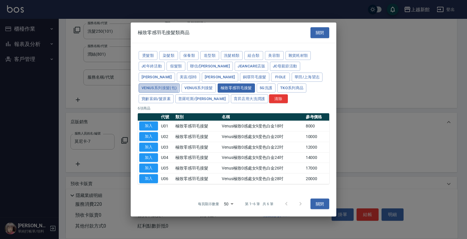
click at [180, 83] on button "Venus系列接髮(包)" at bounding box center [159, 87] width 41 height 9
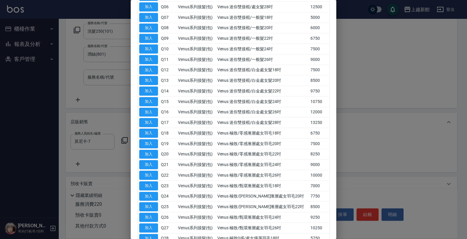
scroll to position [147, 0]
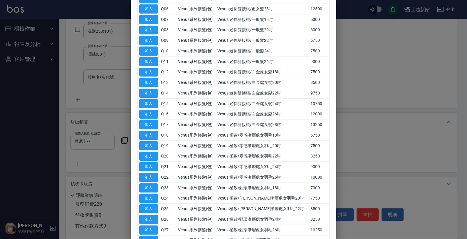
click at [353, 120] on div at bounding box center [233, 119] width 467 height 239
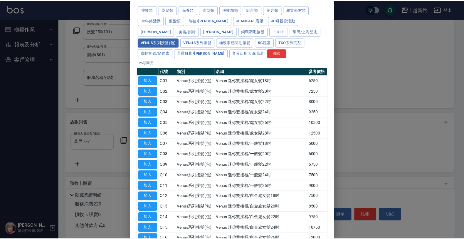
scroll to position [0, 0]
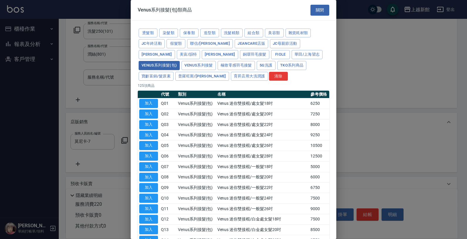
click at [320, 8] on button "關閉" at bounding box center [319, 10] width 19 height 11
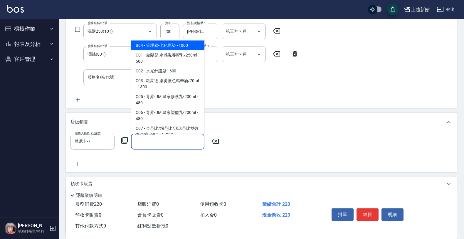
click at [152, 137] on div "商品代號/名稱 商品代號/名稱" at bounding box center [167, 142] width 73 height 16
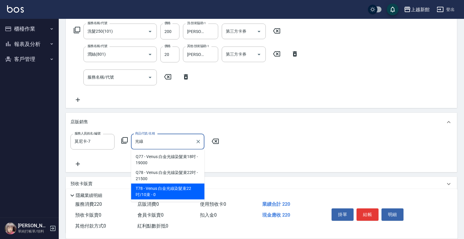
click at [172, 193] on span "T78 - Venus 白金光線染髮束22吋/10束 - 0" at bounding box center [167, 191] width 73 height 16
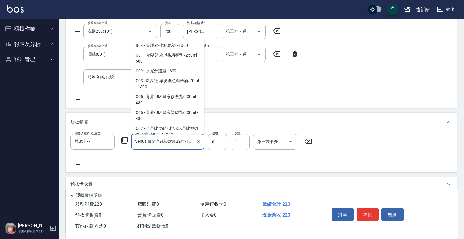
click at [177, 143] on input "Venus 白金光線染髮束22吋/10束" at bounding box center [163, 141] width 59 height 10
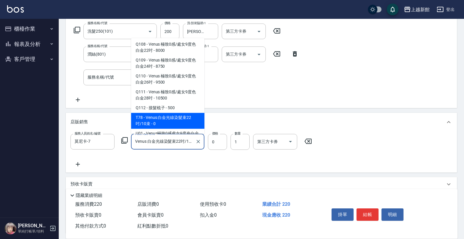
type input "Venus 白金光線染髮束22吋/10束"
click at [203, 171] on div "服務人員姓名/編號 莫尼卡-7 服務人員姓名/編號 商品代號/名稱 Venus 白金光線染髮束22吋/10束 商品代號/名稱 價格 0 價格 數量 1 數量 …" at bounding box center [261, 151] width 391 height 41
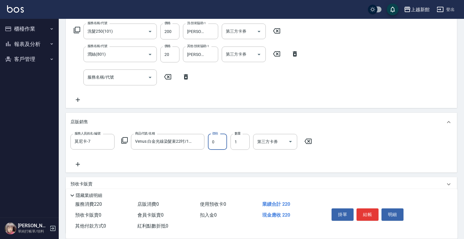
click at [214, 146] on input "0" at bounding box center [217, 142] width 19 height 16
click at [167, 142] on input "Venus 白金光線染髮束22吋/10束" at bounding box center [163, 141] width 59 height 10
click at [174, 170] on div "服務人員姓名/編號 莫尼卡-7 服務人員姓名/編號 商品代號/名稱 Venus 白金光線染髮束22吋/10束 商品代號/名稱 價格 0 價格 數量 1 數量 …" at bounding box center [261, 151] width 391 height 41
click at [222, 146] on input "0" at bounding box center [217, 142] width 19 height 16
type input "1500"
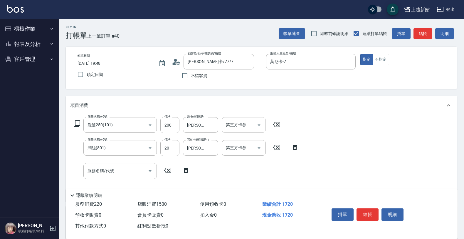
scroll to position [0, 0]
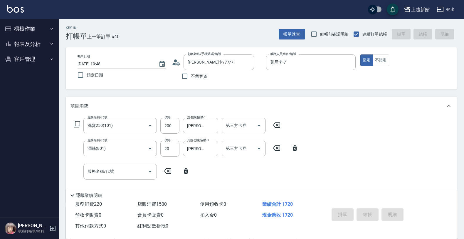
type input "2025/10/11 19:49"
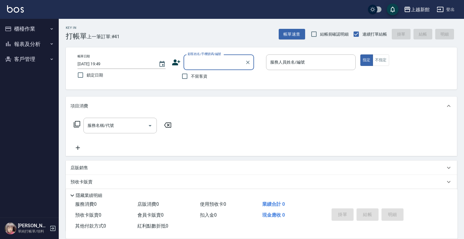
click at [36, 46] on button "報表及分析" at bounding box center [29, 43] width 54 height 15
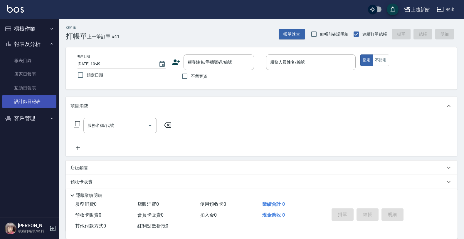
click at [21, 97] on link "設計師日報表" at bounding box center [29, 102] width 54 height 14
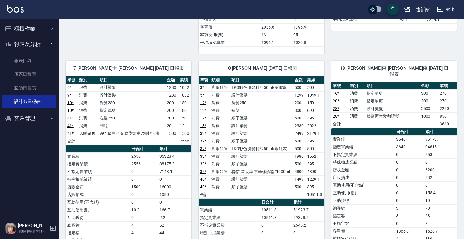
scroll to position [514, 0]
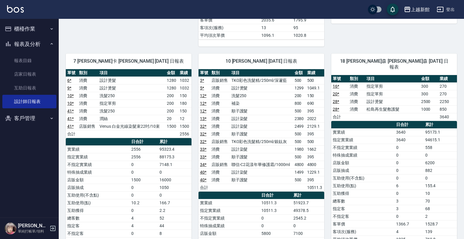
click at [2, 95] on link "設計師日報表" at bounding box center [29, 102] width 54 height 14
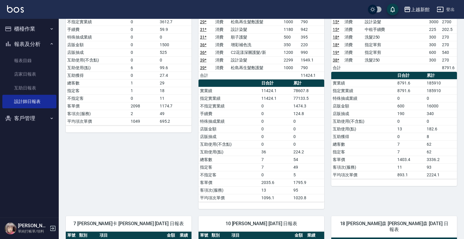
scroll to position [499, 0]
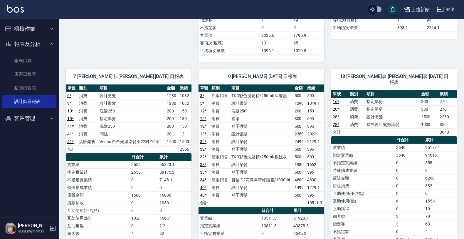
click at [17, 22] on button "櫃檯作業" at bounding box center [29, 28] width 54 height 15
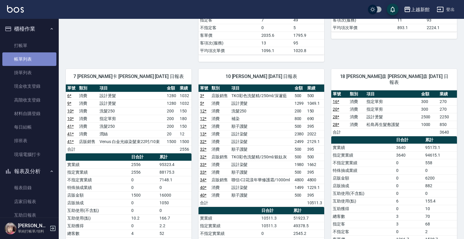
click at [34, 57] on link "帳單列表" at bounding box center [29, 59] width 54 height 14
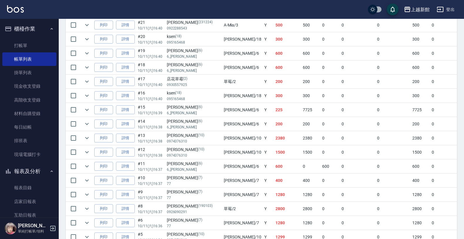
scroll to position [477, 0]
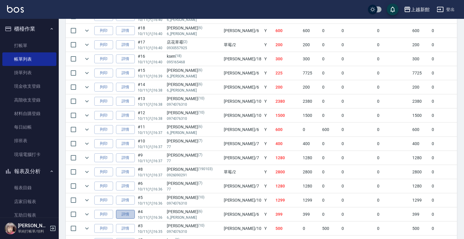
click at [126, 216] on link "詳情" at bounding box center [125, 213] width 19 height 9
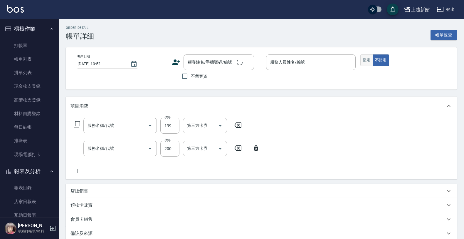
type input "2025/10/11 16:36"
type input "黃婕寧-6"
type input "黃婕寧/6_黃婕寧/6"
type input "不指定單剪(202)"
type input "洗髮250(101)"
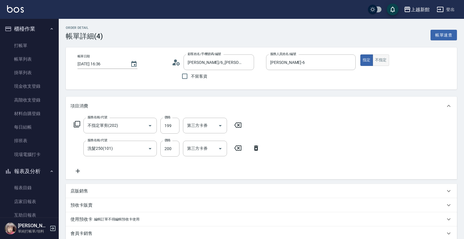
drag, startPoint x: 365, startPoint y: 63, endPoint x: 385, endPoint y: 62, distance: 20.0
click at [388, 61] on div "指定 不指定" at bounding box center [405, 59] width 90 height 11
click at [384, 62] on button "不指定" at bounding box center [381, 59] width 16 height 11
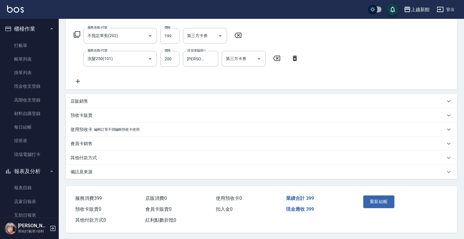
scroll to position [93, 0]
click at [373, 202] on button "重新結帳" at bounding box center [378, 200] width 31 height 12
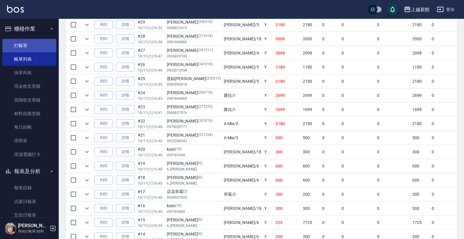
scroll to position [315, 0]
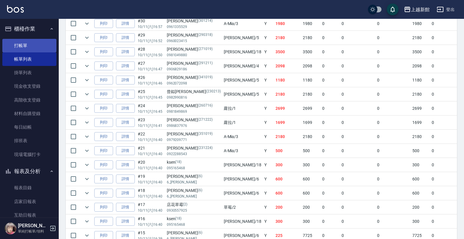
click at [33, 46] on link "打帳單" at bounding box center [29, 46] width 54 height 14
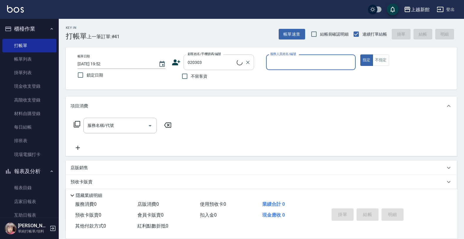
type input "溫翔微/0989100447/020303"
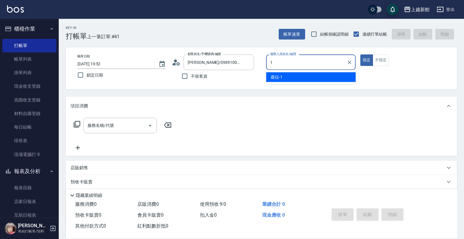
type input "蘿拉-1"
type button "true"
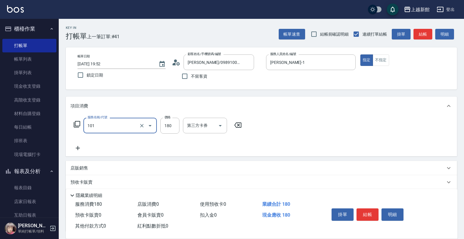
type input "洗髮250(101)"
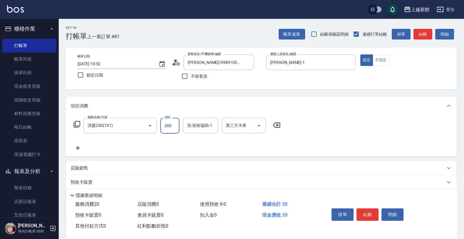
type input "200"
type input "馨妮-29"
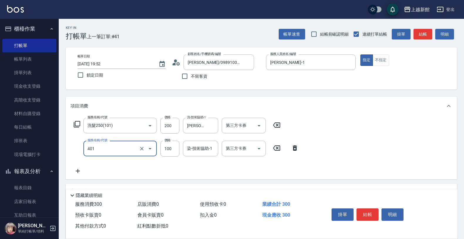
type input "補染(401)"
type input "1200"
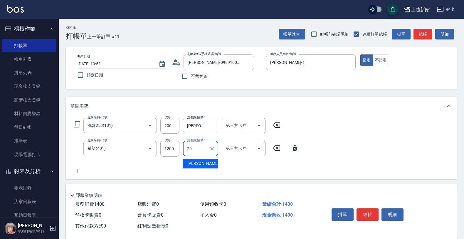
type input "馨妮-29"
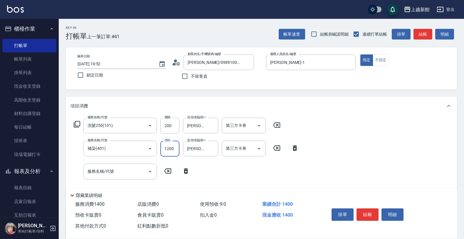
click at [172, 150] on input "1200" at bounding box center [169, 148] width 19 height 16
type input "1000"
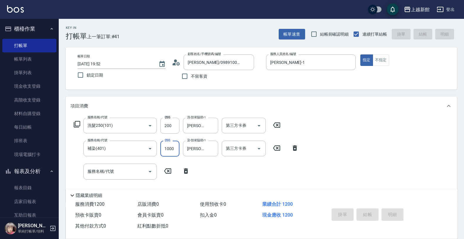
type input "2025/10/11 19:53"
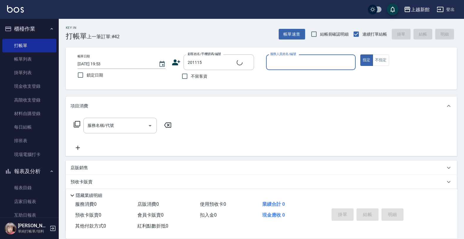
type input "楊琦/0982246287/201115"
type input "瑪沙-10"
click at [360, 54] on button "指定" at bounding box center [366, 59] width 13 height 11
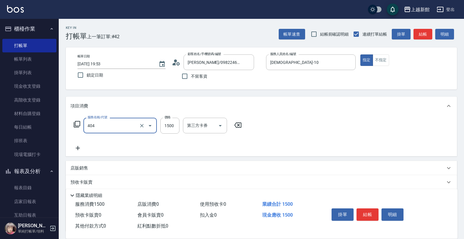
type input "設計染髮(404)"
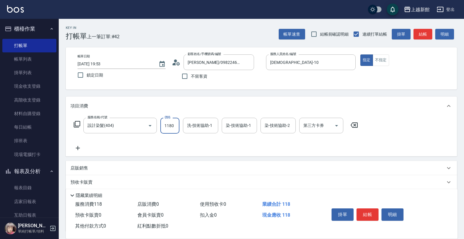
type input "1180"
type input "小敏-24"
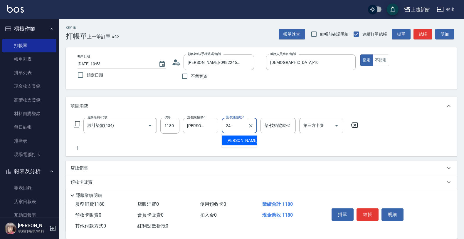
type input "小敏-24"
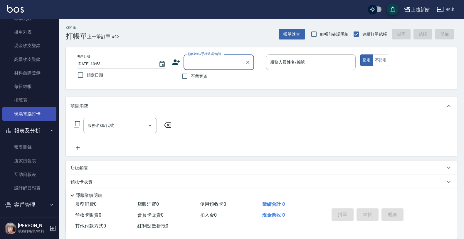
scroll to position [43, 0]
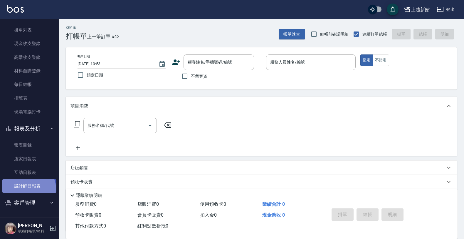
click at [28, 189] on link "設計師日報表" at bounding box center [29, 186] width 54 height 14
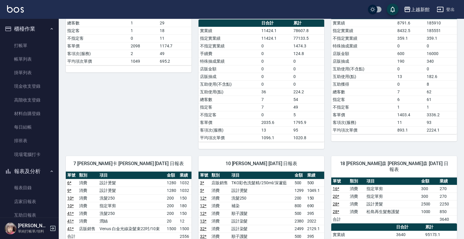
scroll to position [404, 0]
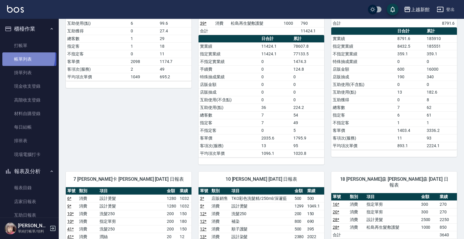
click at [19, 56] on link "帳單列表" at bounding box center [29, 59] width 54 height 14
click at [20, 56] on link "帳單列表" at bounding box center [29, 59] width 54 height 14
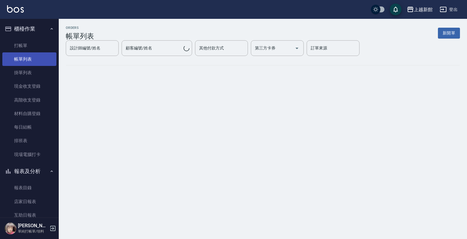
click at [23, 59] on link "帳單列表" at bounding box center [29, 59] width 54 height 14
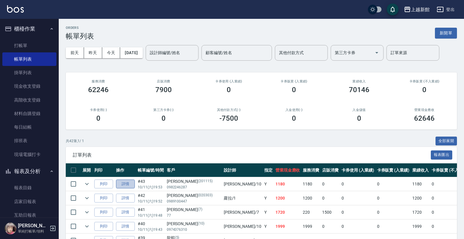
click at [124, 184] on link "詳情" at bounding box center [125, 183] width 19 height 9
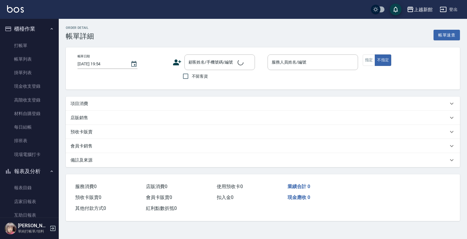
type input "2025/10/11 19:53"
type input "瑪沙-10"
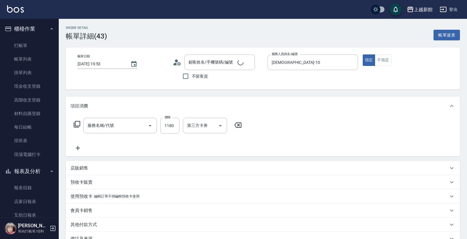
type input "楊琦/0982246287/201115"
type input "設計染髮(404)"
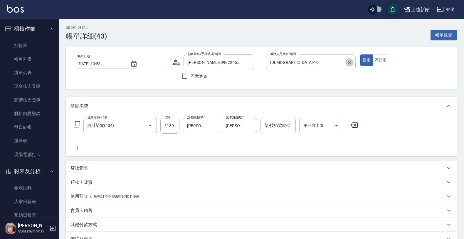
click at [351, 63] on icon "Clear" at bounding box center [350, 62] width 6 height 6
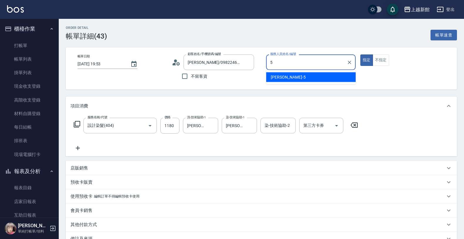
type input "旌瑛-5"
type button "true"
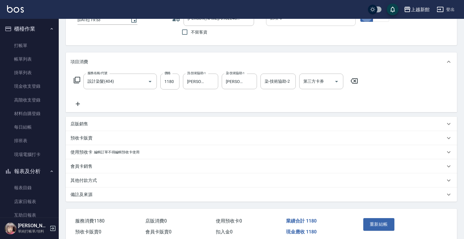
scroll to position [70, 0]
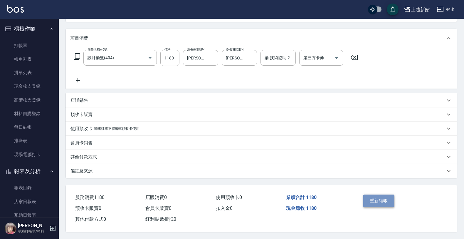
click at [372, 204] on button "重新結帳" at bounding box center [378, 200] width 31 height 12
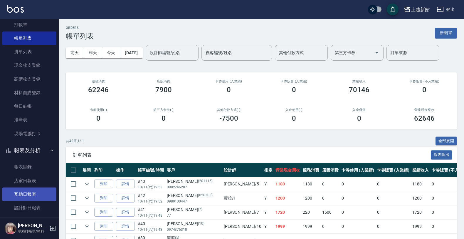
scroll to position [43, 0]
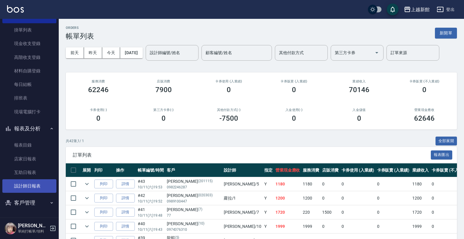
click at [24, 188] on link "設計師日報表" at bounding box center [29, 186] width 54 height 14
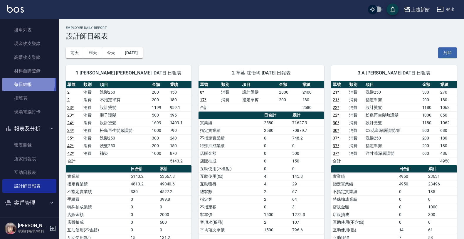
click at [23, 83] on link "每日結帳" at bounding box center [29, 85] width 54 height 14
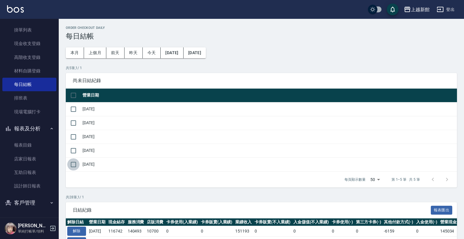
click at [74, 166] on input "checkbox" at bounding box center [73, 164] width 12 height 12
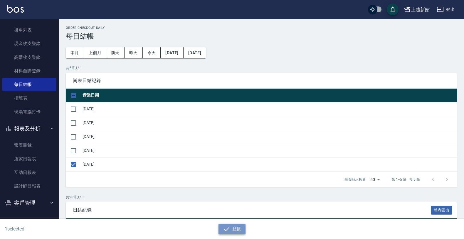
click at [224, 226] on icon "button" at bounding box center [226, 228] width 7 height 7
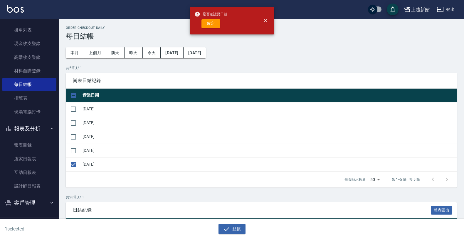
click at [191, 29] on div "是否確認要日結 確定" at bounding box center [232, 20] width 85 height 27
click at [208, 27] on button "確定" at bounding box center [211, 23] width 19 height 9
checkbox input "false"
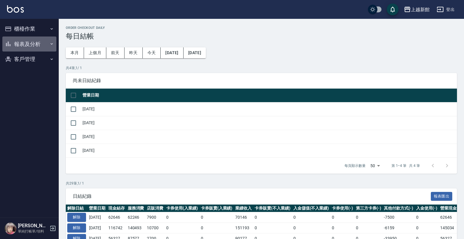
click at [38, 43] on button "報表及分析" at bounding box center [29, 43] width 54 height 15
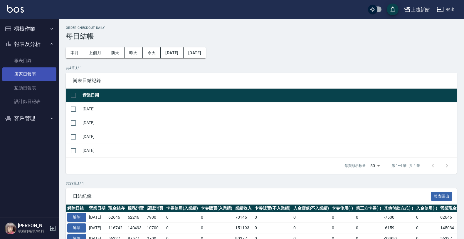
click at [29, 80] on link "店家日報表" at bounding box center [29, 74] width 54 height 14
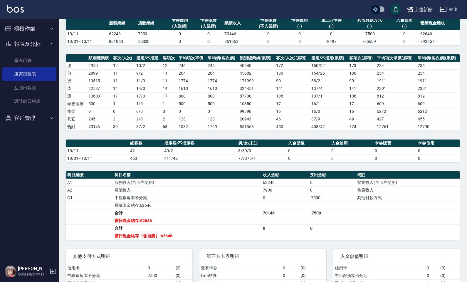
scroll to position [37, 0]
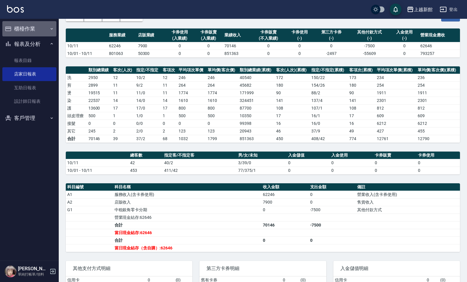
click at [29, 28] on button "櫃檯作業" at bounding box center [29, 28] width 54 height 15
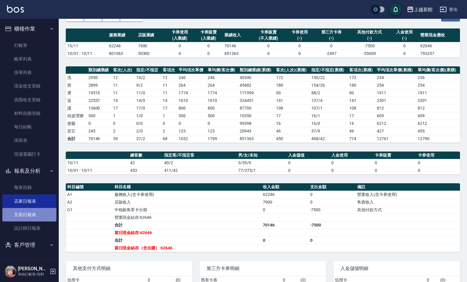
click at [26, 215] on link "互助日報表" at bounding box center [29, 215] width 54 height 14
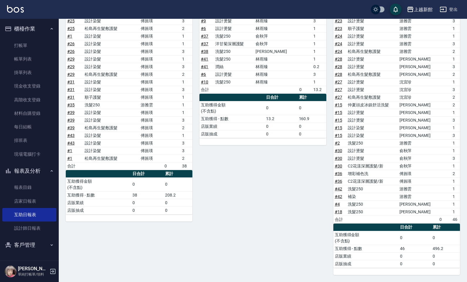
scroll to position [436, 0]
click at [14, 230] on link "設計師日報表" at bounding box center [29, 228] width 54 height 14
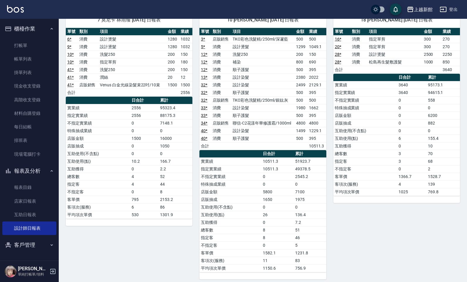
scroll to position [581, 0]
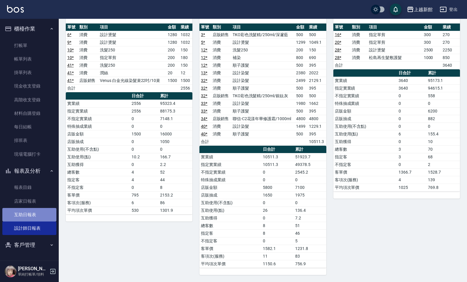
click at [28, 215] on link "互助日報表" at bounding box center [29, 215] width 54 height 14
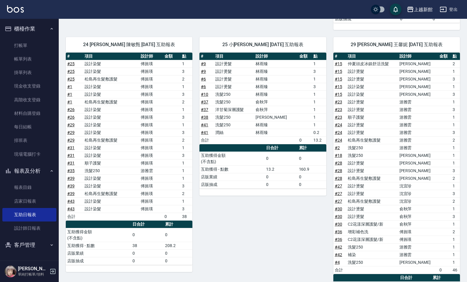
scroll to position [363, 0]
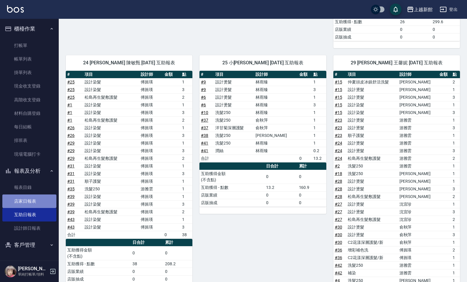
click at [36, 199] on link "店家日報表" at bounding box center [29, 201] width 54 height 14
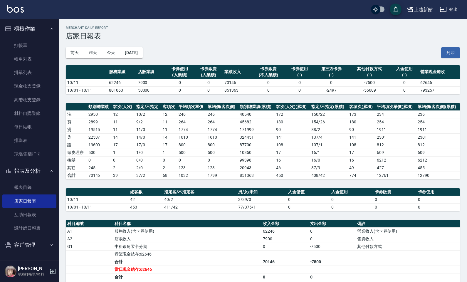
click at [54, 238] on icon "button" at bounding box center [52, 271] width 7 height 7
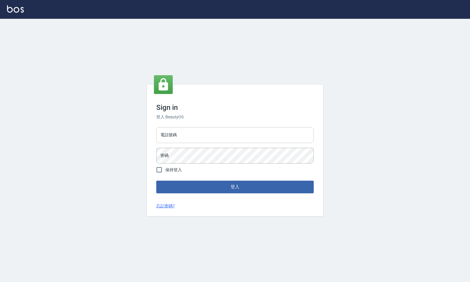
drag, startPoint x: 212, startPoint y: 137, endPoint x: 212, endPoint y: 143, distance: 5.4
click at [212, 143] on input "電話號碼" at bounding box center [234, 135] width 157 height 16
type input "4265909"
click at [156, 181] on button "登入" at bounding box center [234, 187] width 157 height 12
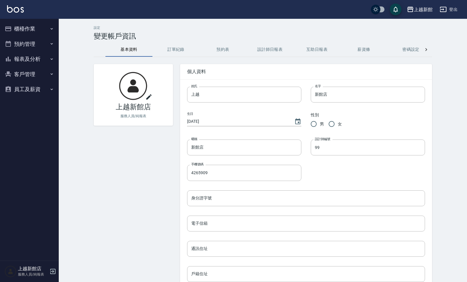
click at [38, 58] on button "報表及分析" at bounding box center [29, 58] width 54 height 15
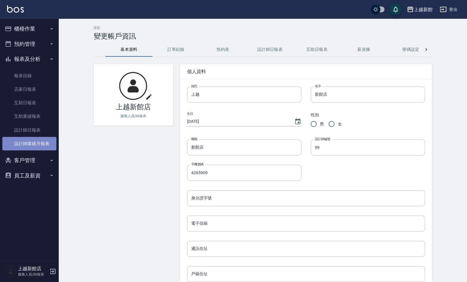
click at [38, 146] on link "設計師業績月報表" at bounding box center [29, 144] width 54 height 14
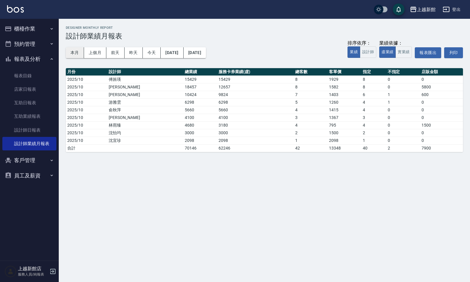
click at [78, 55] on button "本月" at bounding box center [75, 52] width 18 height 11
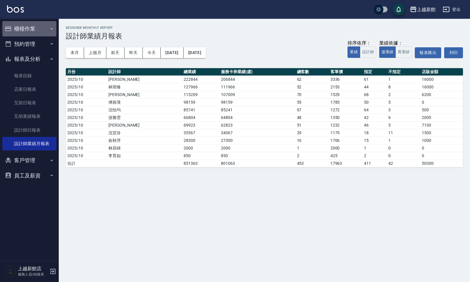
click at [24, 29] on button "櫃檯作業" at bounding box center [29, 28] width 54 height 15
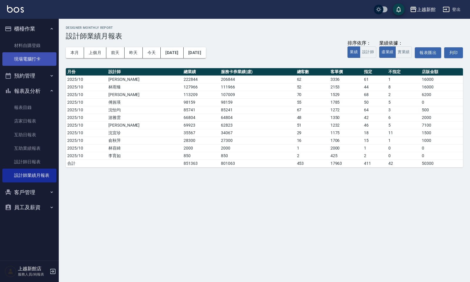
click at [35, 56] on link "現場電腦打卡" at bounding box center [29, 59] width 54 height 14
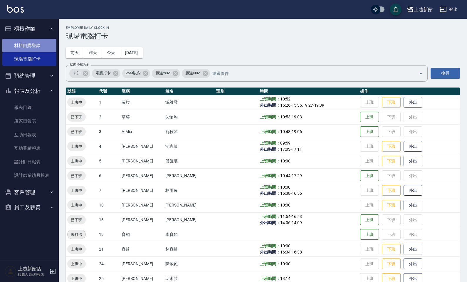
click at [32, 41] on link "材料自購登錄" at bounding box center [29, 46] width 54 height 14
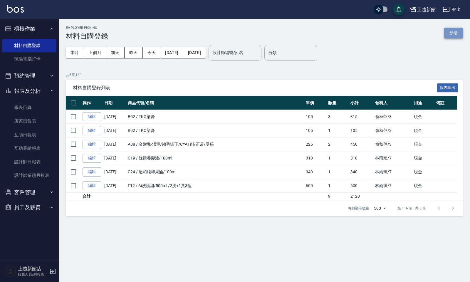
click at [451, 30] on button "新增" at bounding box center [453, 33] width 19 height 11
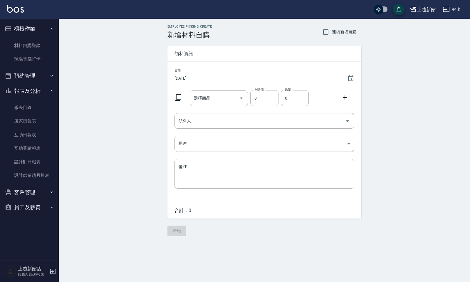
click at [181, 94] on icon at bounding box center [177, 97] width 7 height 7
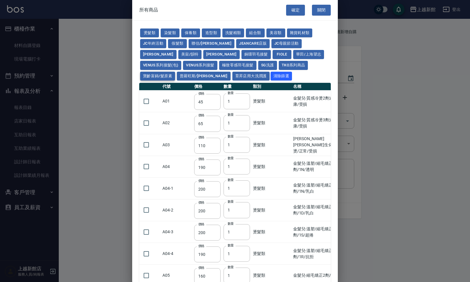
click at [175, 72] on button "寶齡富錦/髮原素" at bounding box center [157, 76] width 35 height 9
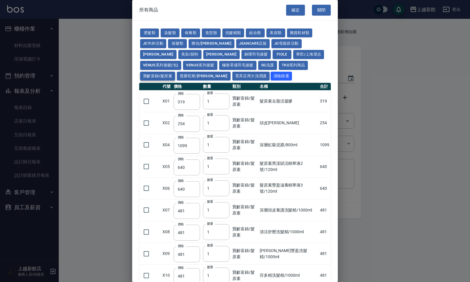
type input "319"
type input "254"
type input "1099"
type input "640"
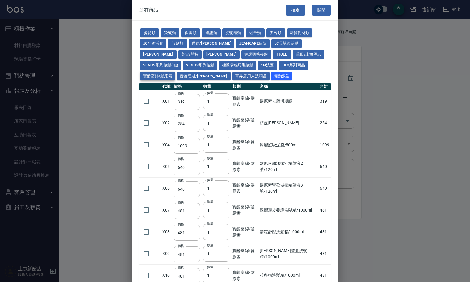
type input "481"
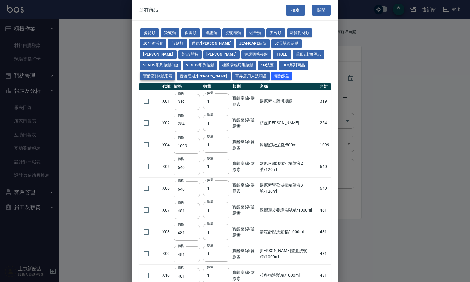
type input "317"
type input "1196"
type input "416"
click at [318, 8] on button "關閉" at bounding box center [321, 10] width 19 height 11
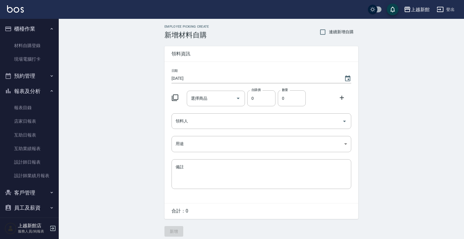
click at [452, 9] on button "登出" at bounding box center [445, 9] width 23 height 11
